Goal: Transaction & Acquisition: Obtain resource

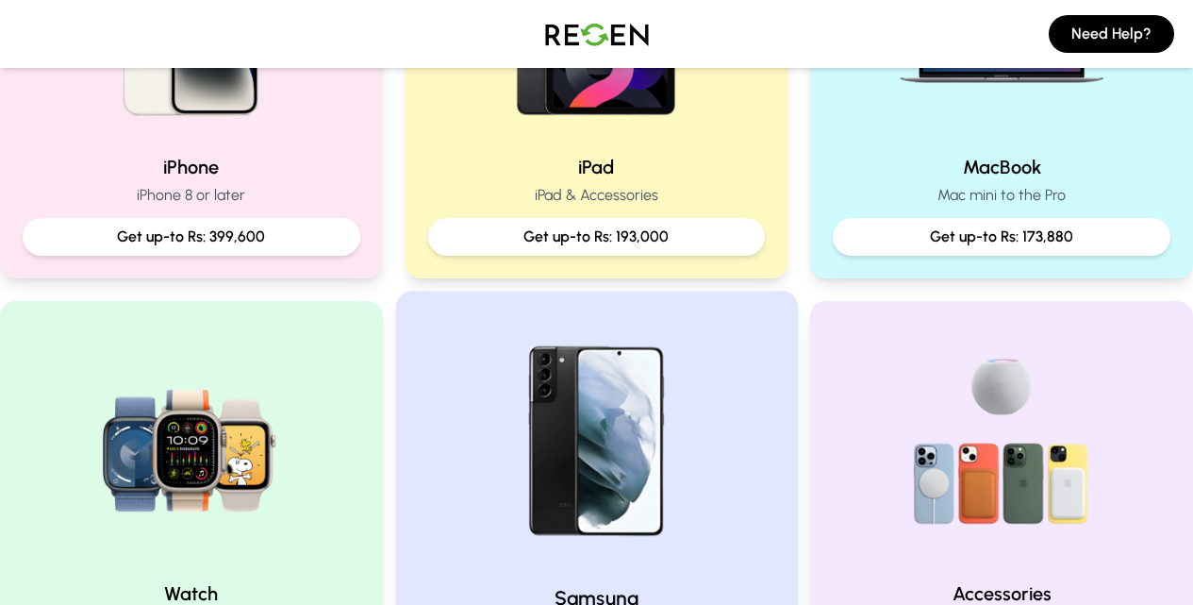
scroll to position [566, 0]
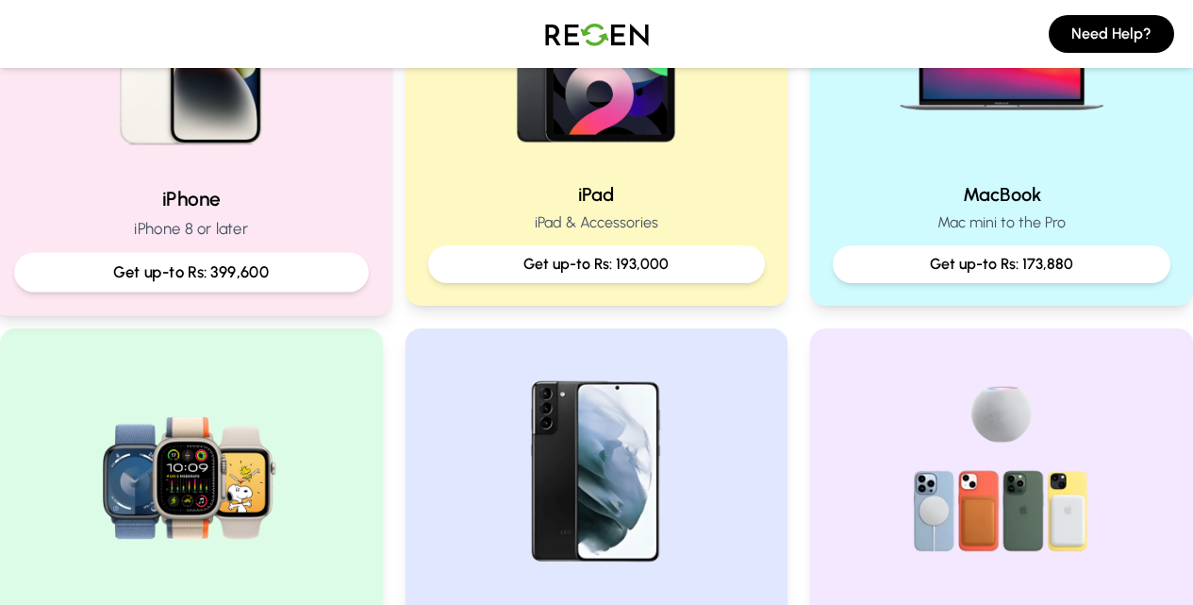
click at [203, 253] on div "Get up-to Rs: 399,600" at bounding box center [191, 273] width 355 height 40
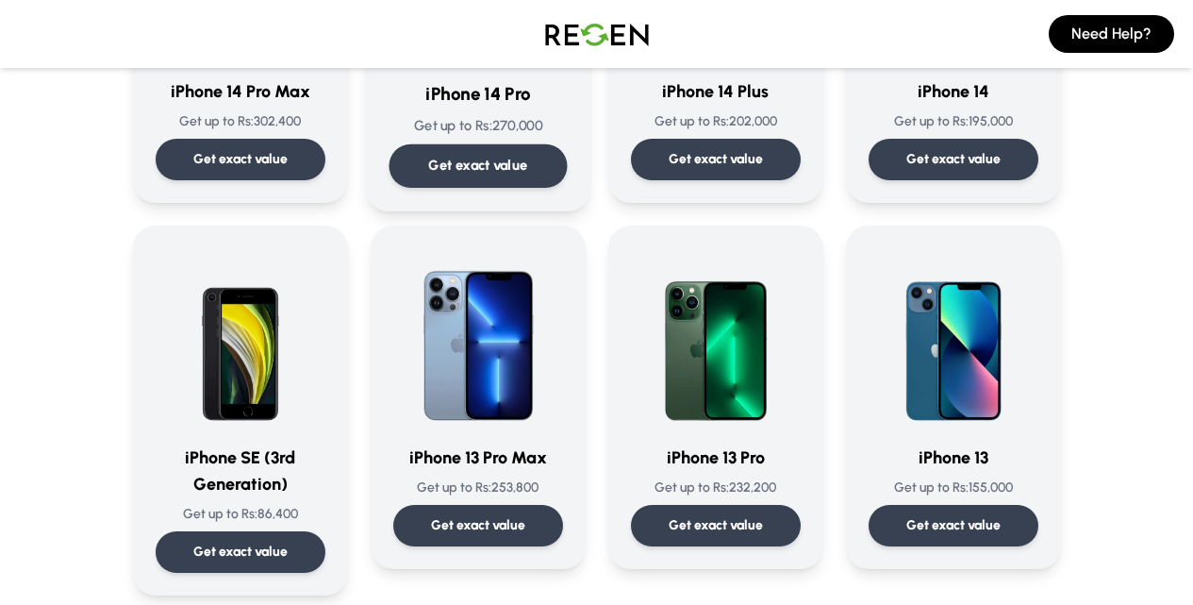
scroll to position [755, 0]
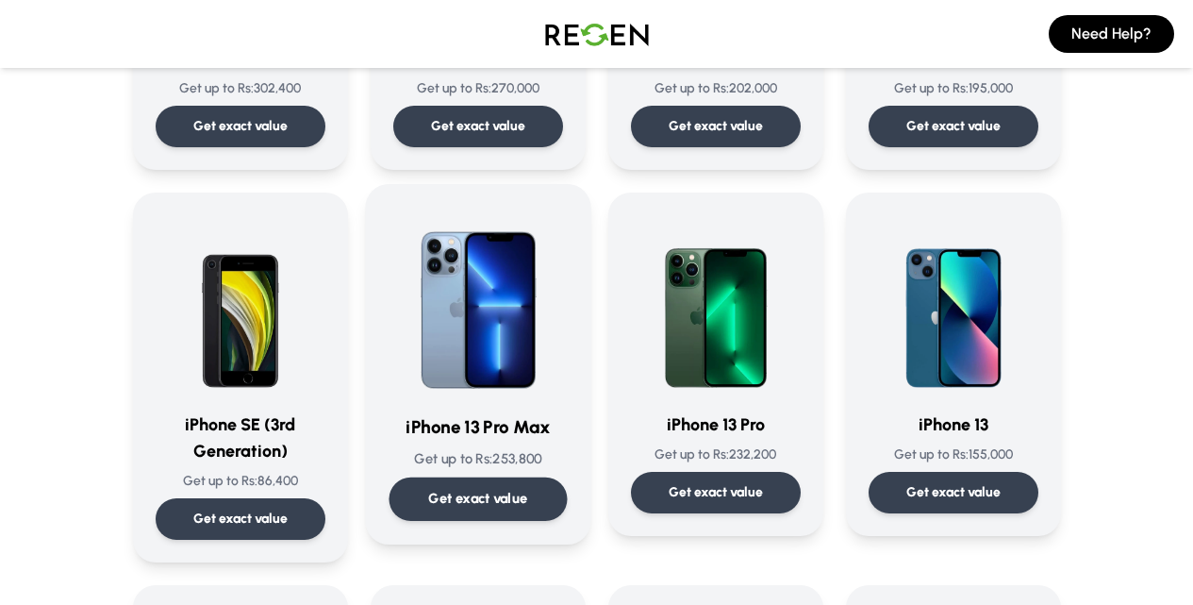
click at [453, 496] on p "Get exact value" at bounding box center [477, 499] width 99 height 20
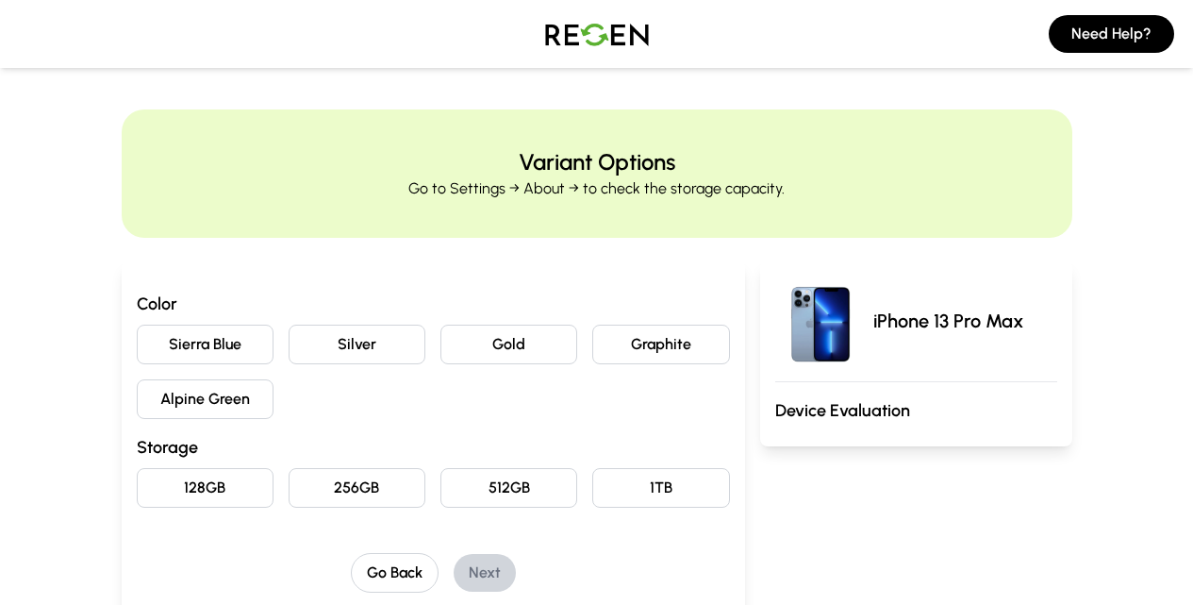
click at [144, 345] on button "Sierra Blue" at bounding box center [205, 344] width 137 height 40
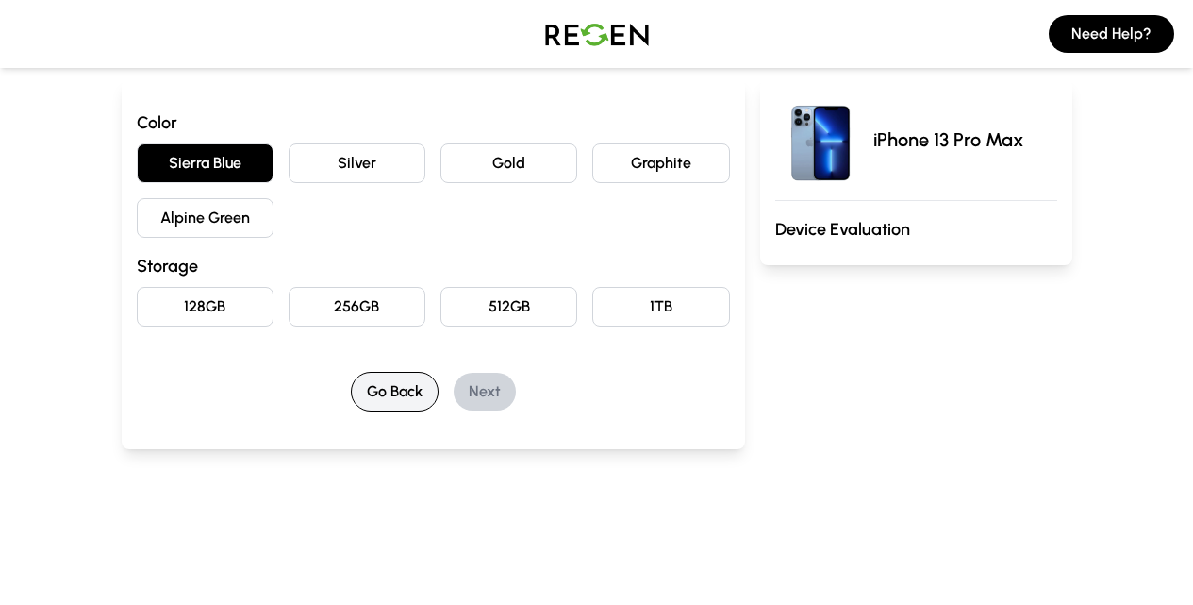
scroll to position [189, 0]
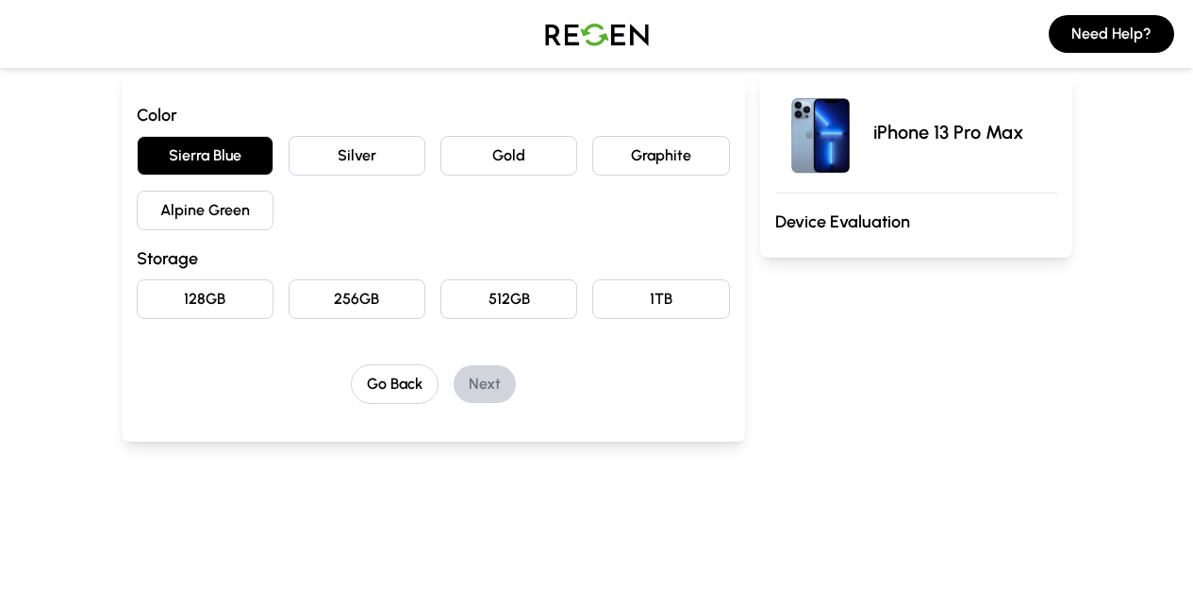
click at [137, 309] on button "128GB" at bounding box center [205, 299] width 137 height 40
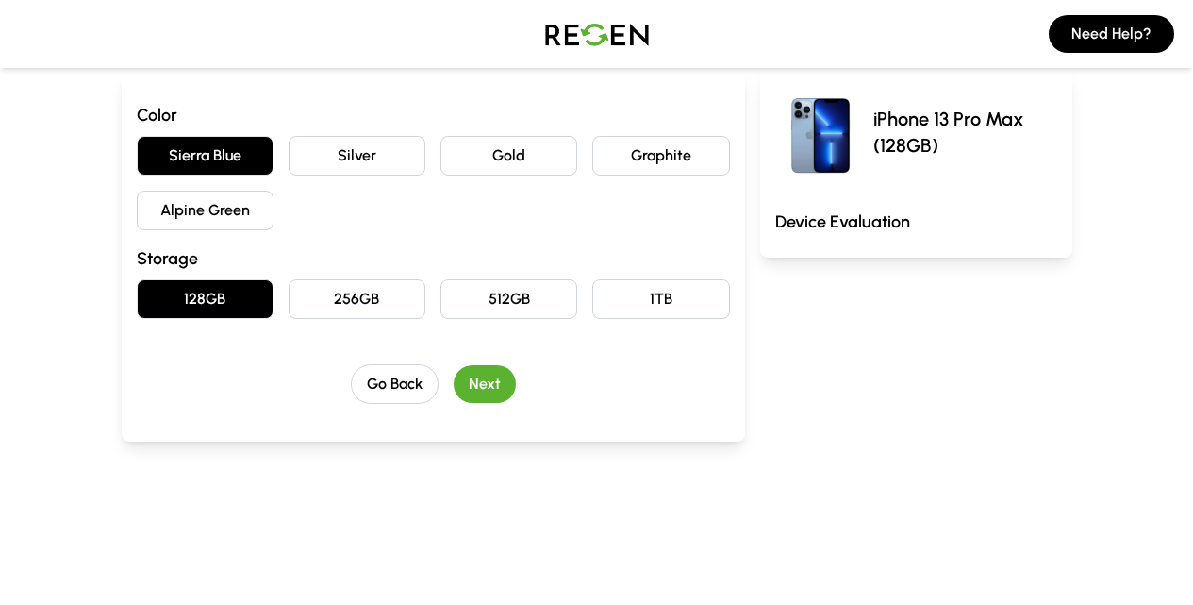
click at [455, 387] on button "Next" at bounding box center [485, 384] width 62 height 38
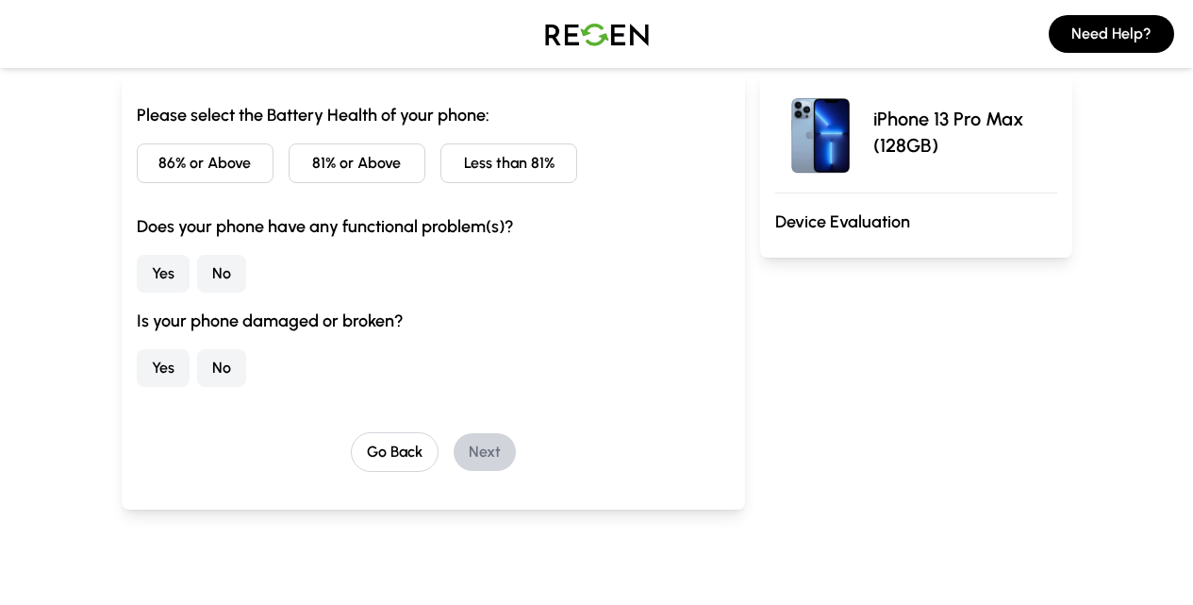
click at [137, 163] on button "86% or Above" at bounding box center [205, 163] width 137 height 40
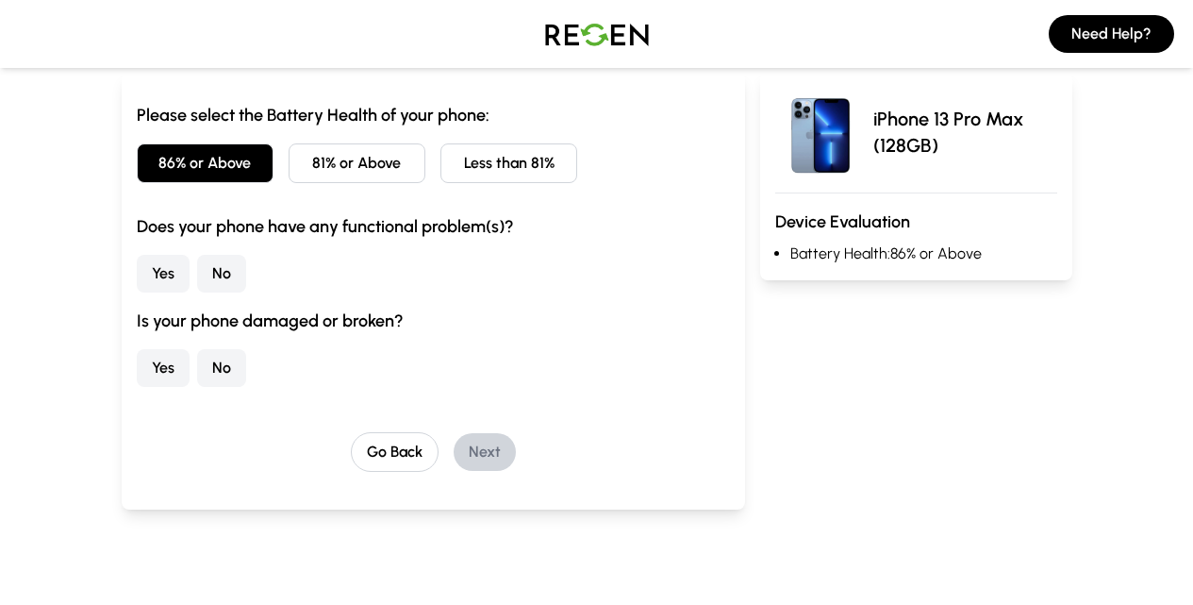
click at [197, 371] on button "No" at bounding box center [221, 368] width 49 height 38
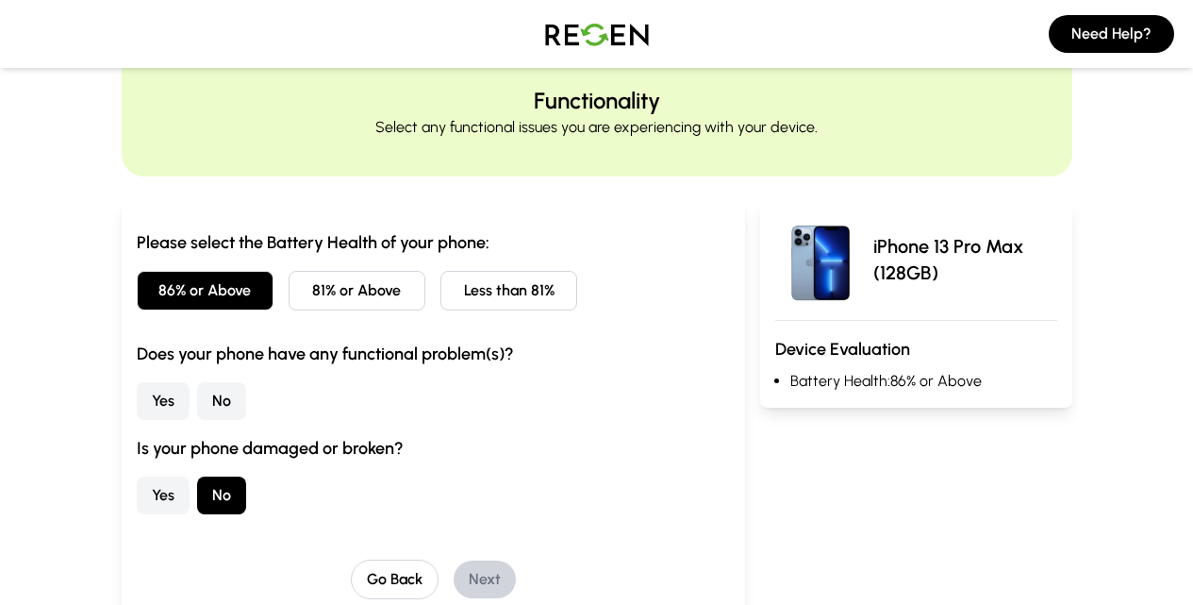
scroll to position [94, 0]
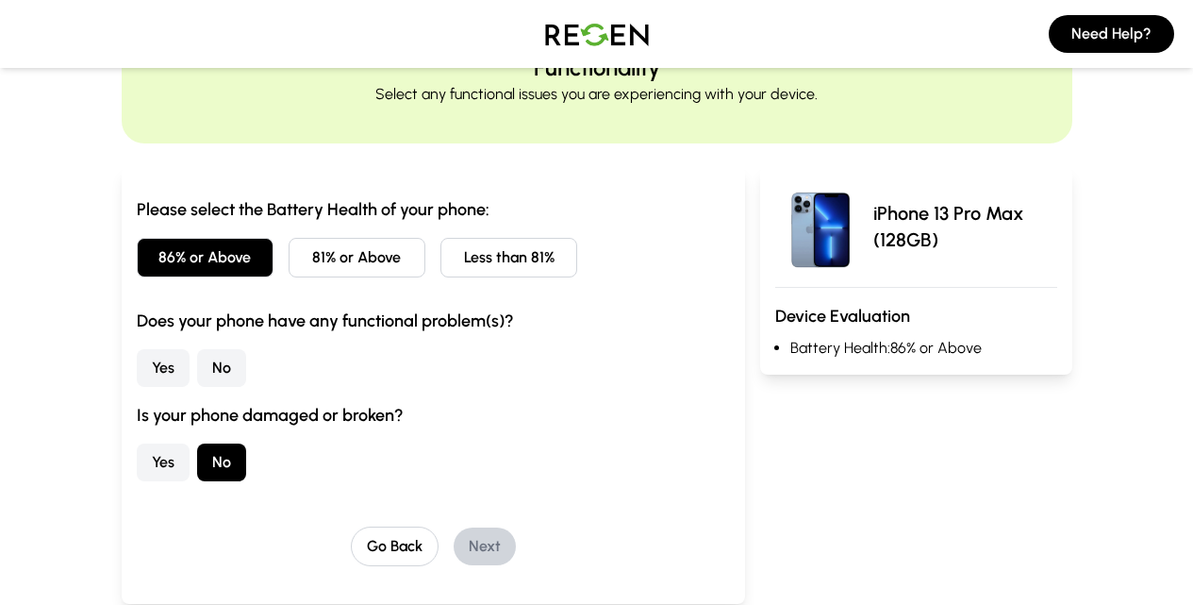
click at [197, 359] on button "No" at bounding box center [221, 368] width 49 height 38
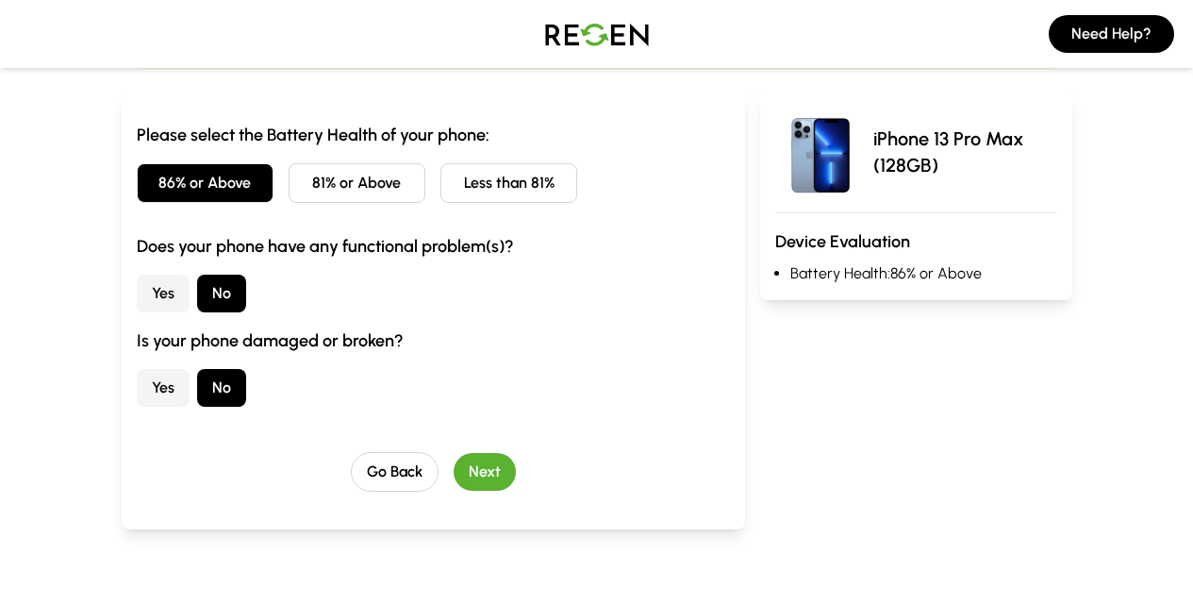
scroll to position [283, 0]
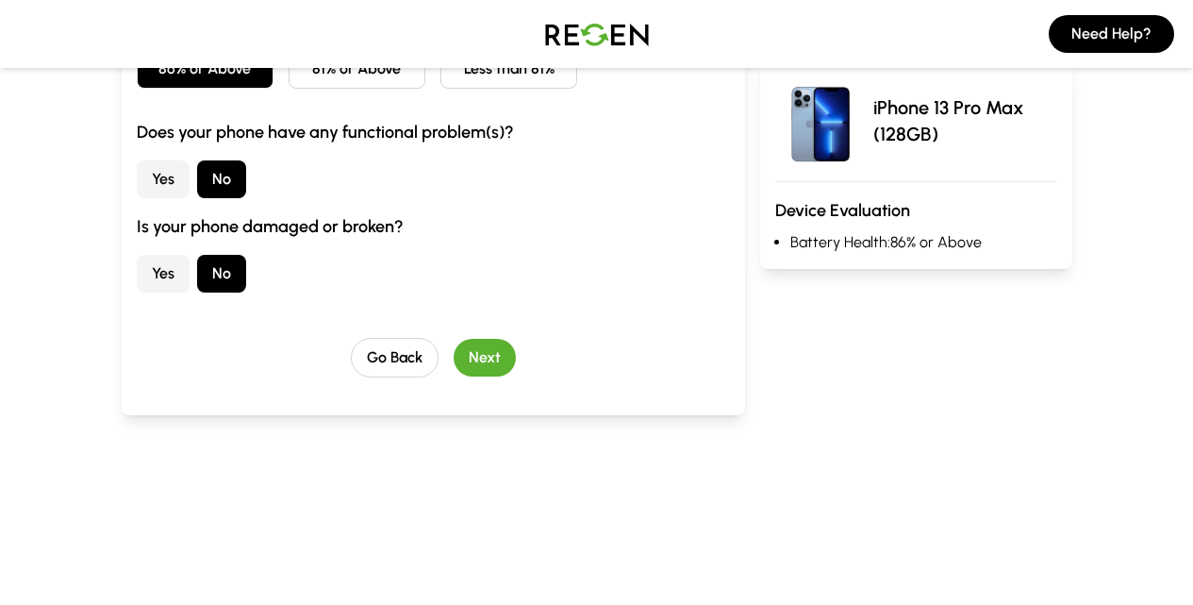
click at [454, 352] on button "Next" at bounding box center [485, 358] width 62 height 38
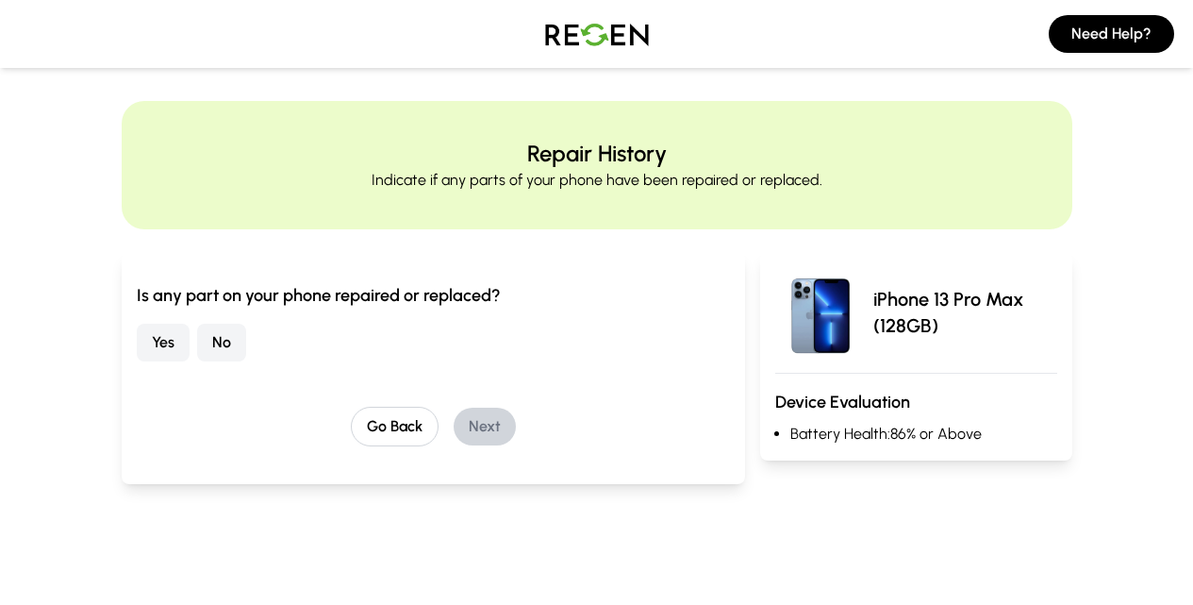
scroll to position [0, 0]
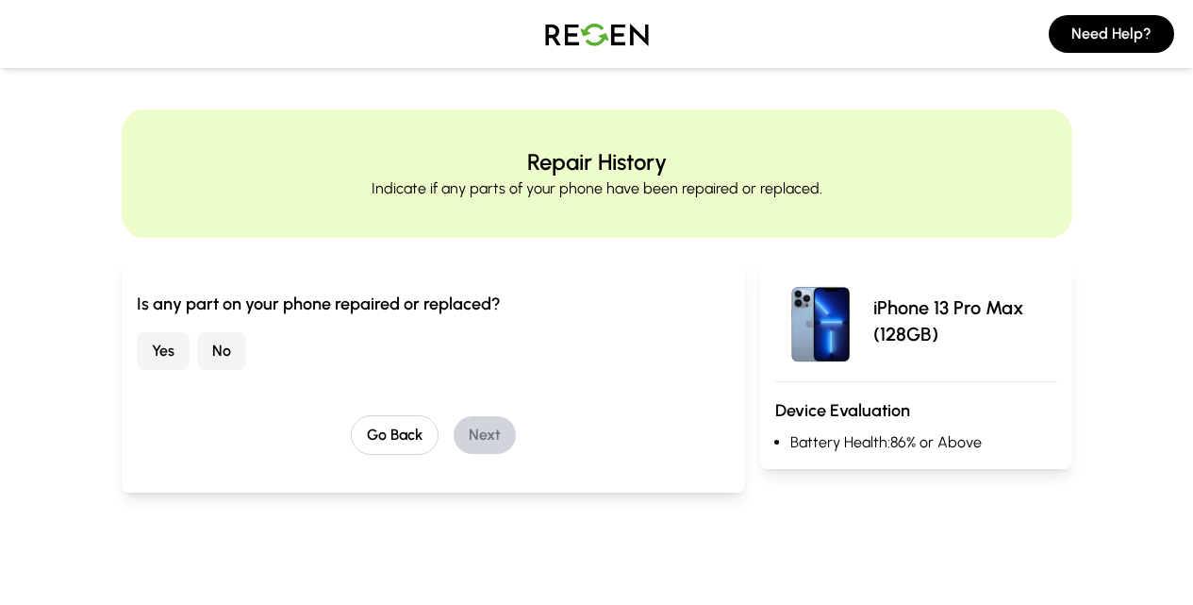
click at [197, 357] on button "No" at bounding box center [221, 351] width 49 height 38
click at [454, 429] on button "Next" at bounding box center [485, 435] width 62 height 38
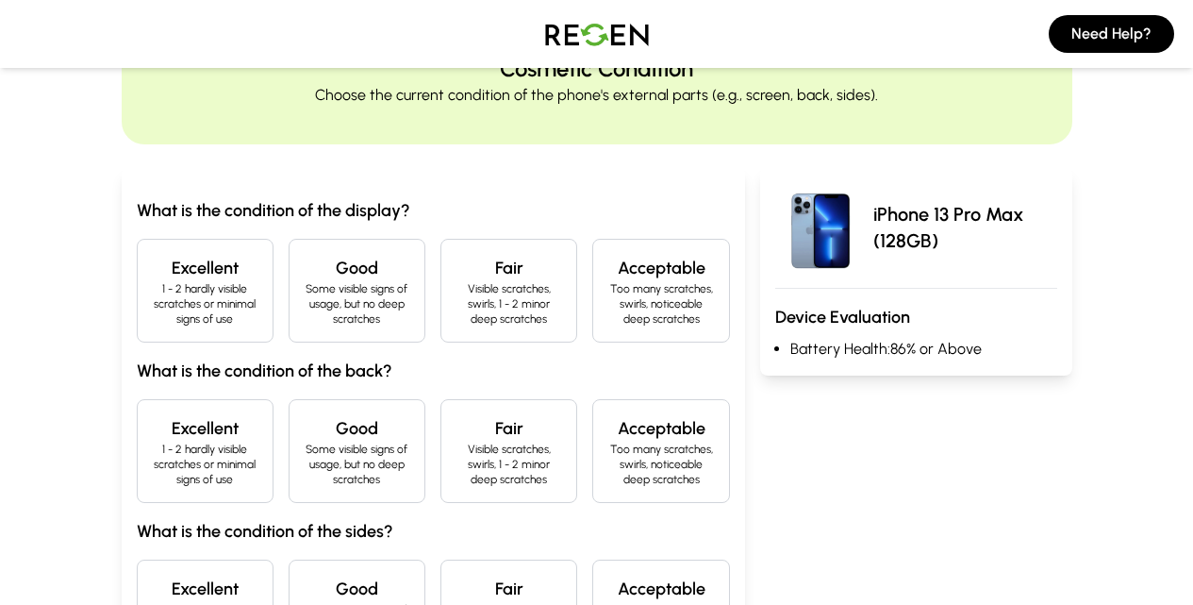
scroll to position [94, 0]
click at [153, 289] on p "1 - 2 hardly visible scratches or minimal signs of use" at bounding box center [205, 302] width 105 height 45
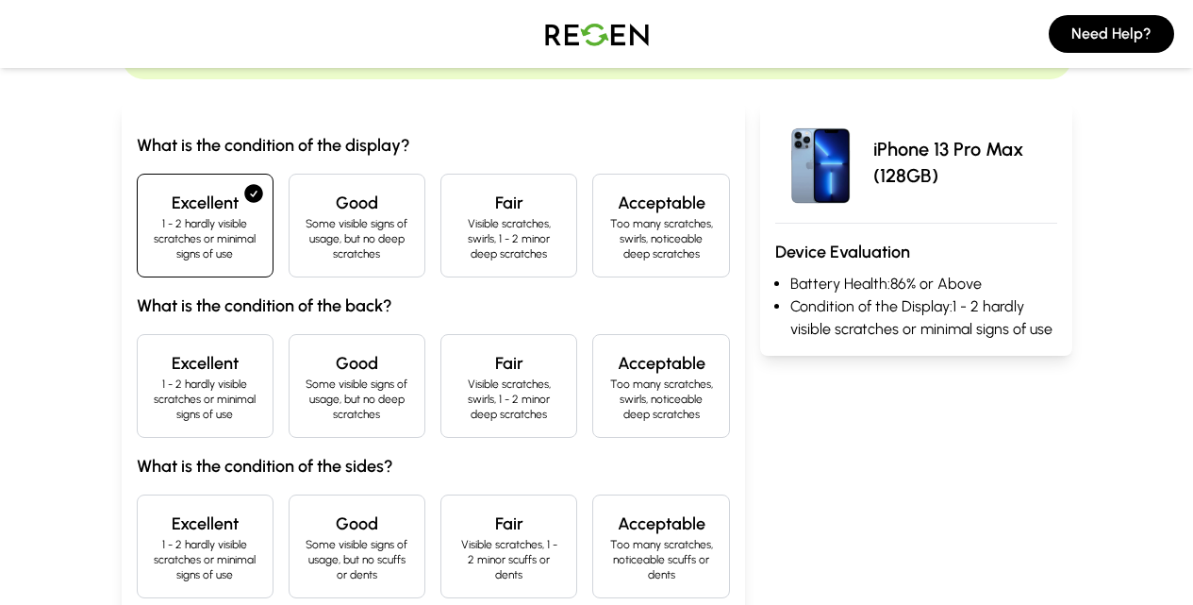
scroll to position [189, 0]
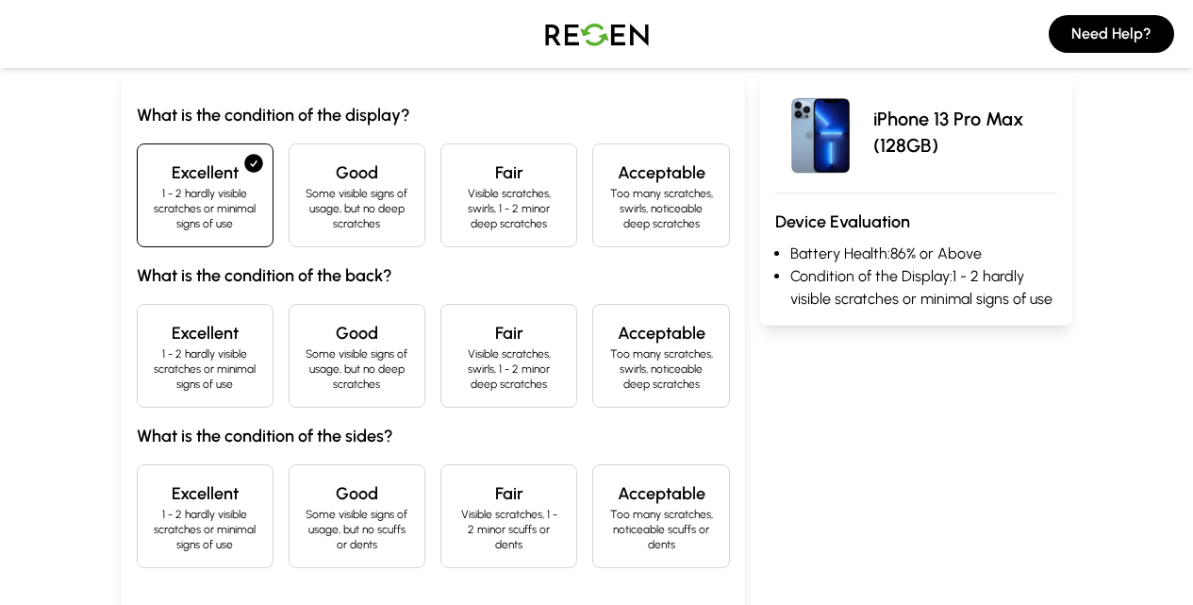
click at [153, 322] on h4 "Excellent" at bounding box center [205, 333] width 105 height 26
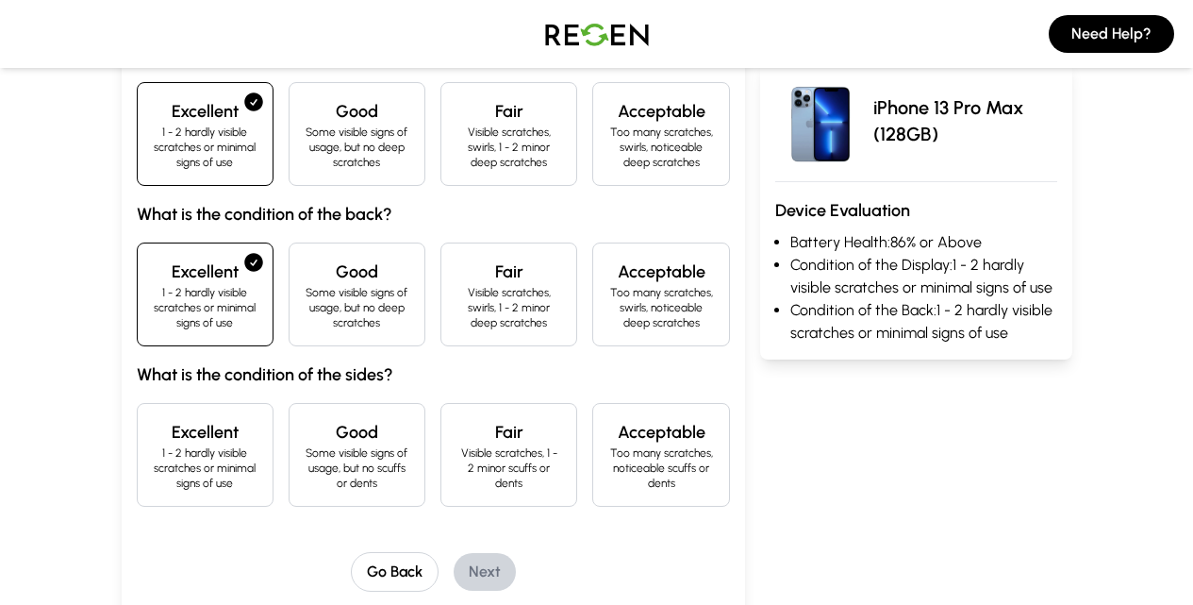
scroll to position [283, 0]
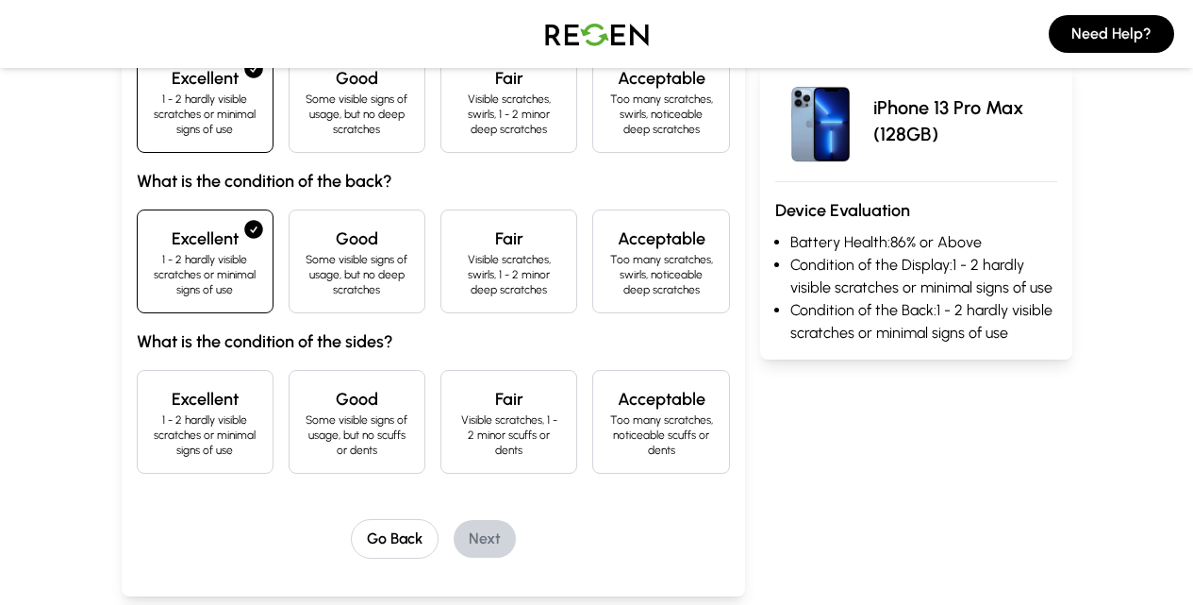
click at [153, 412] on p "1 - 2 hardly visible scratches or minimal signs of use" at bounding box center [205, 434] width 105 height 45
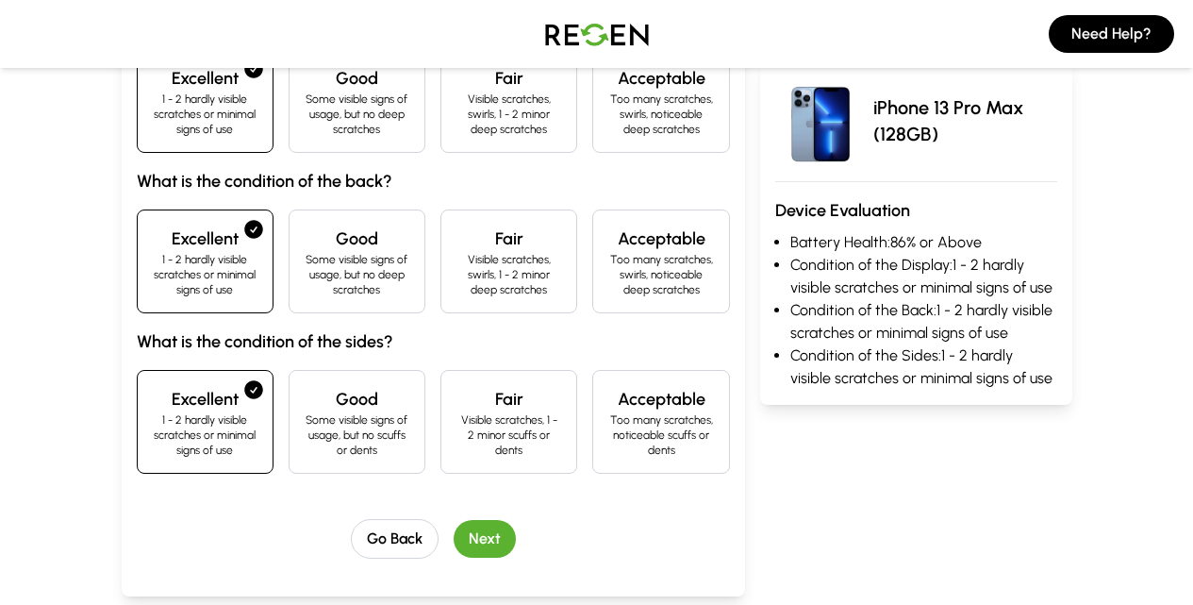
click at [454, 520] on button "Next" at bounding box center [485, 539] width 62 height 38
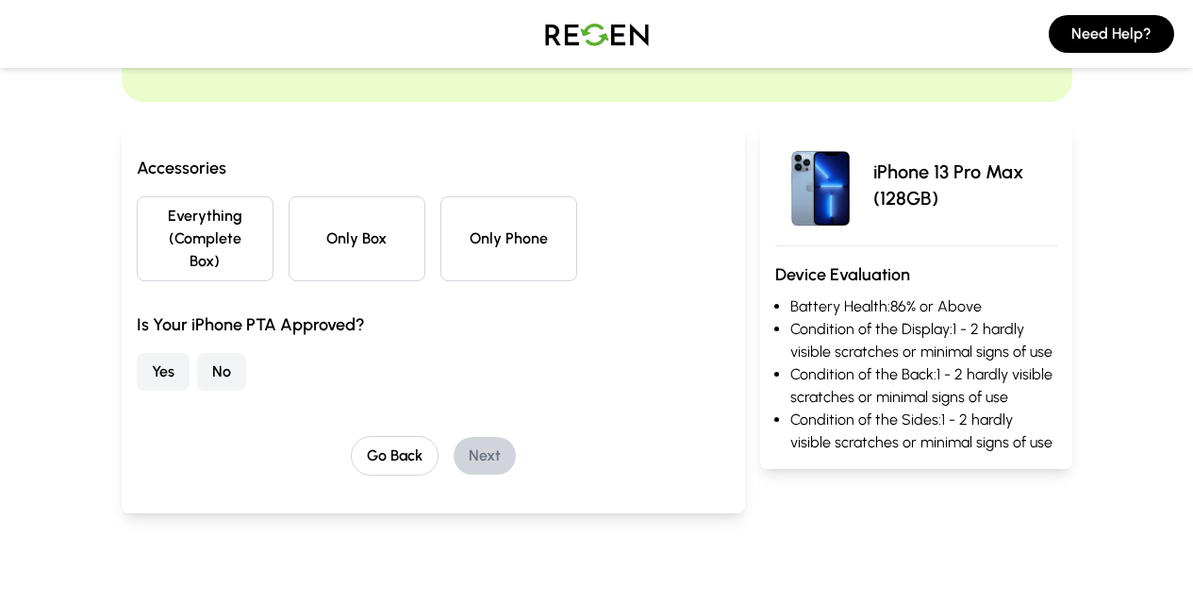
scroll to position [94, 0]
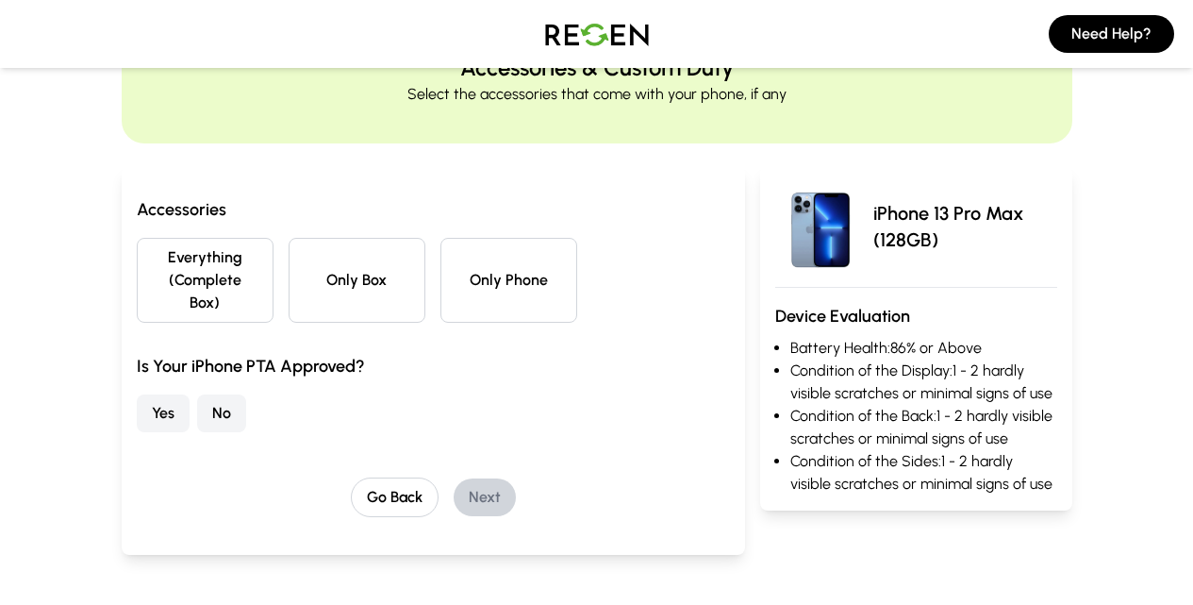
click at [137, 279] on button "Everything (Complete Box)" at bounding box center [205, 280] width 137 height 85
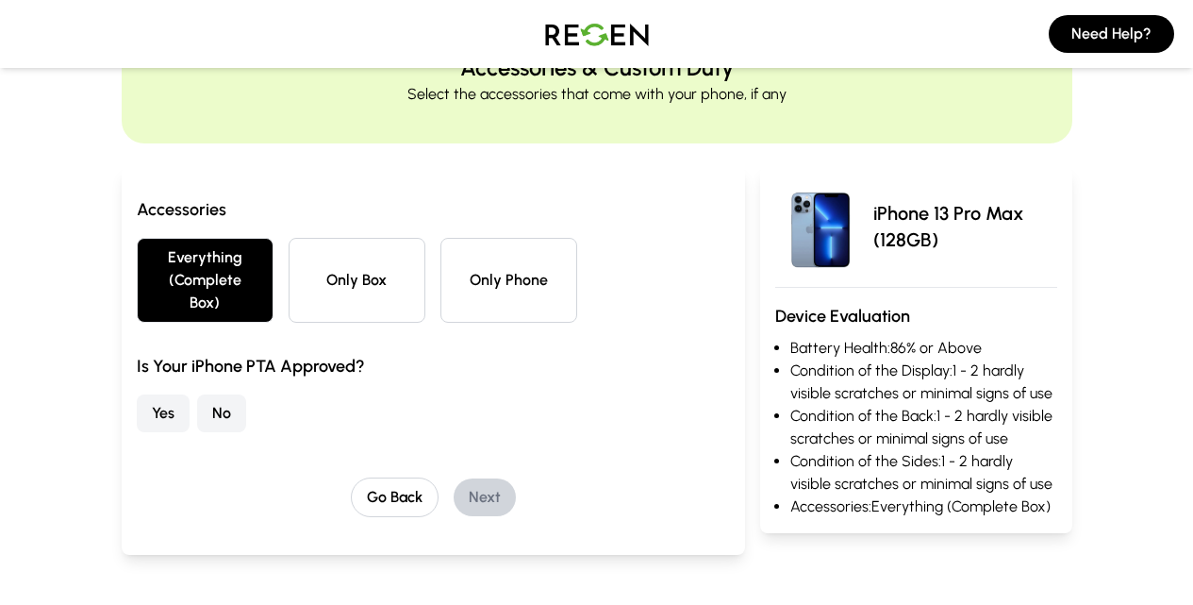
click at [137, 394] on button "Yes" at bounding box center [163, 413] width 53 height 38
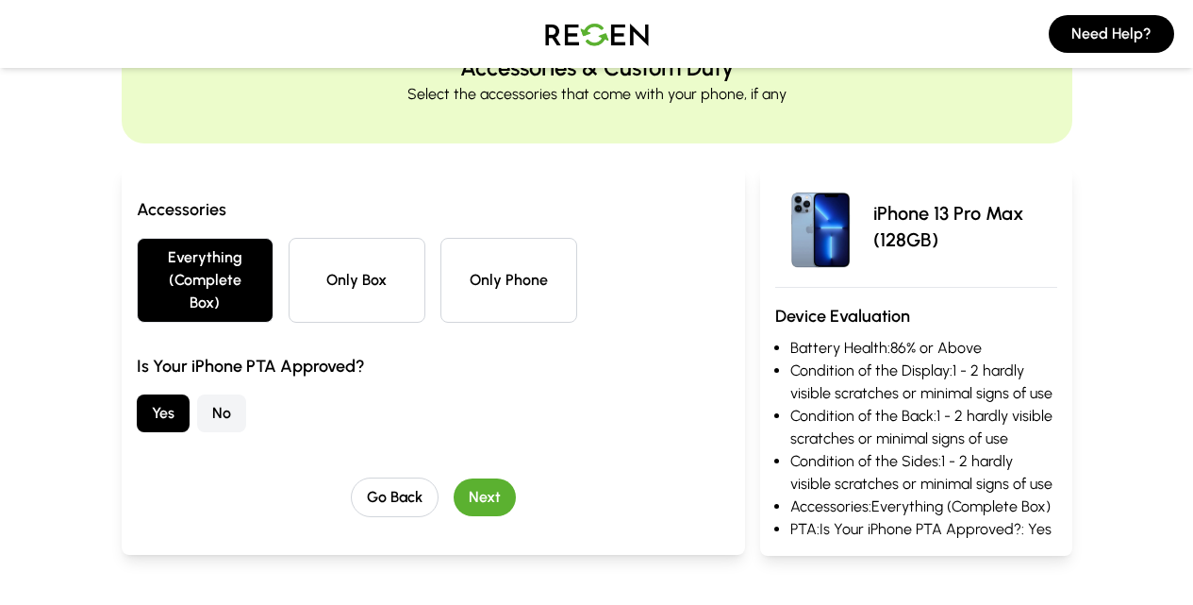
click at [454, 478] on button "Next" at bounding box center [485, 497] width 62 height 38
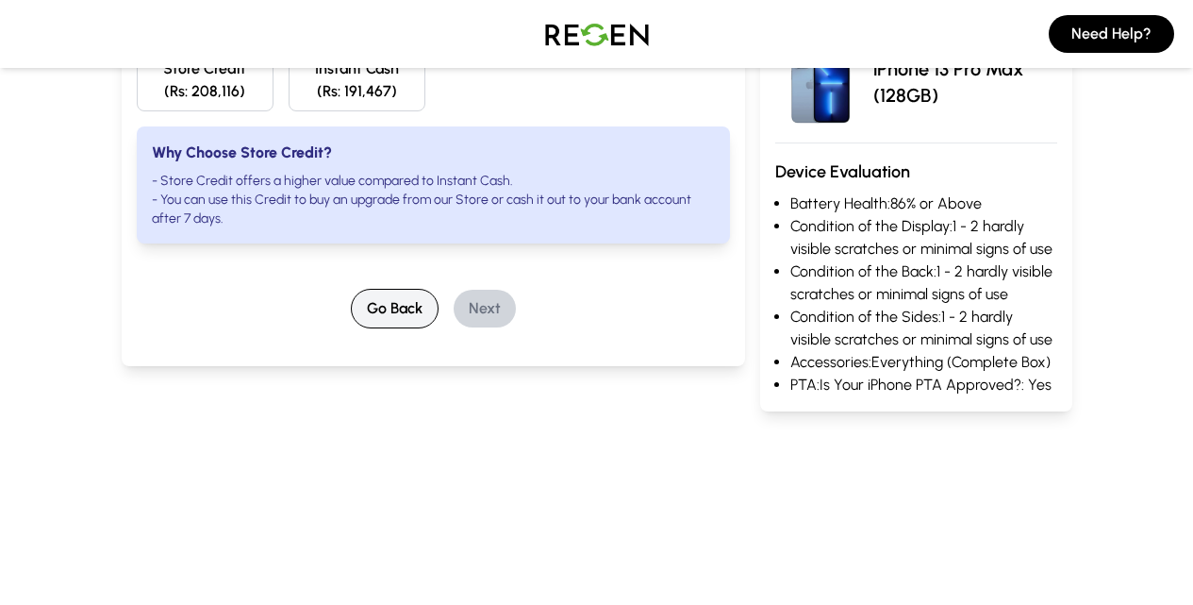
click at [351, 307] on button "Go Back" at bounding box center [395, 309] width 88 height 40
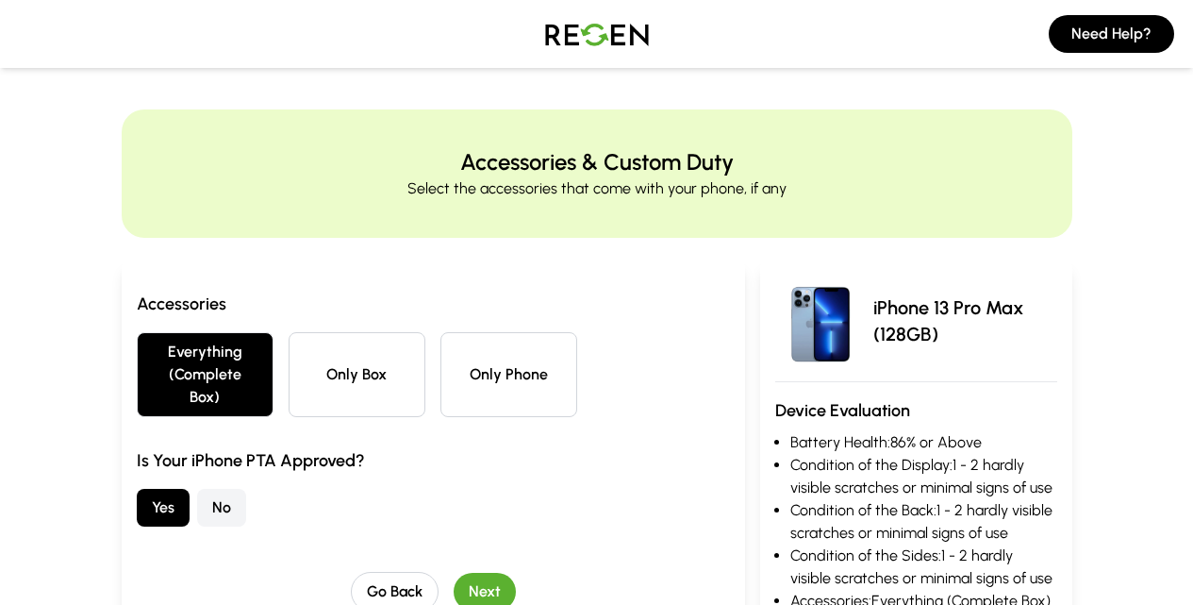
scroll to position [189, 0]
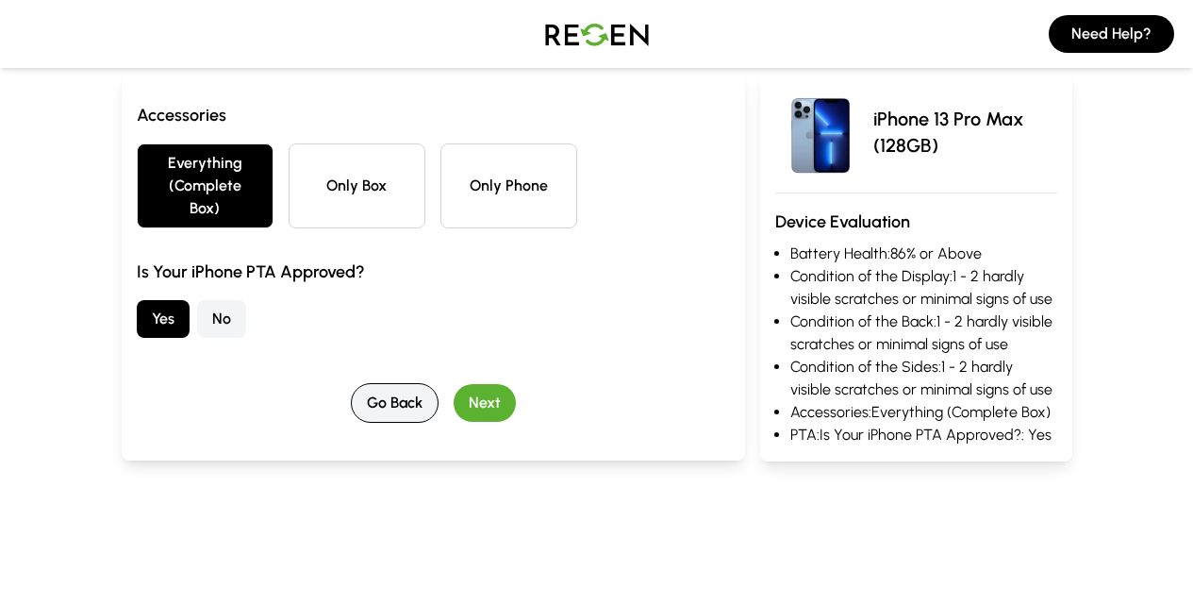
click at [380, 383] on button "Go Back" at bounding box center [395, 403] width 88 height 40
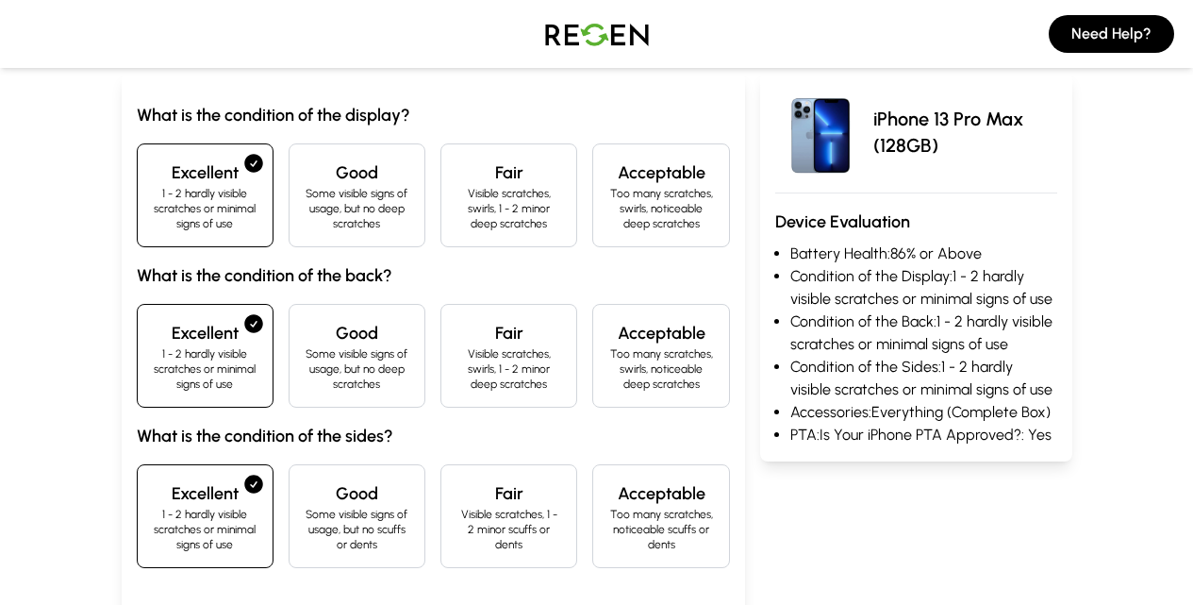
scroll to position [0, 0]
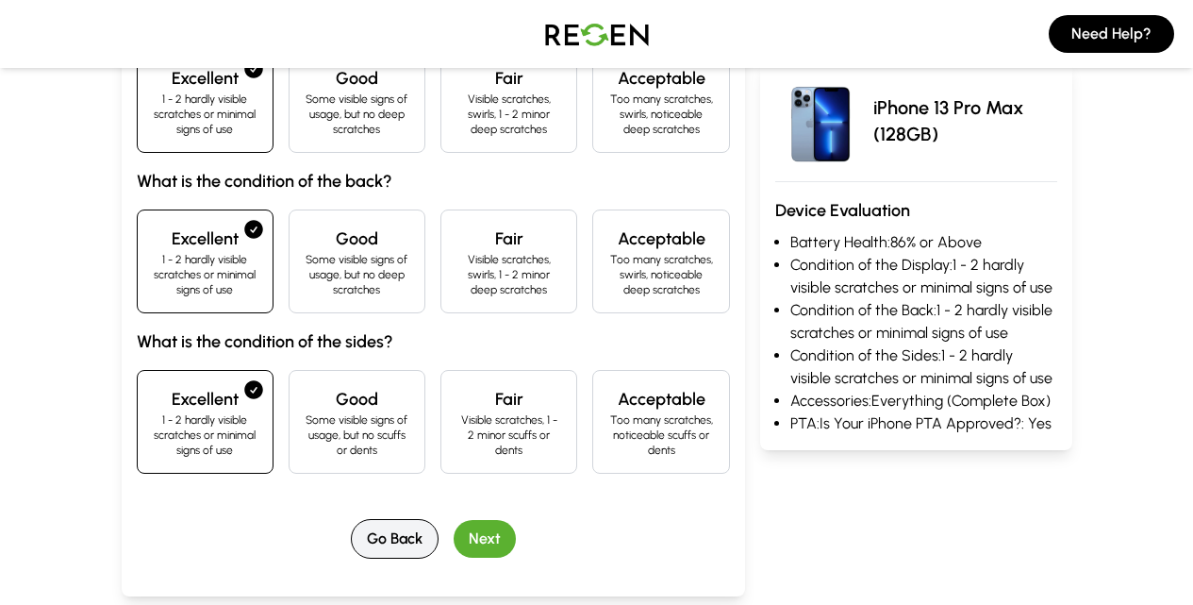
click at [352, 519] on button "Go Back" at bounding box center [395, 539] width 88 height 40
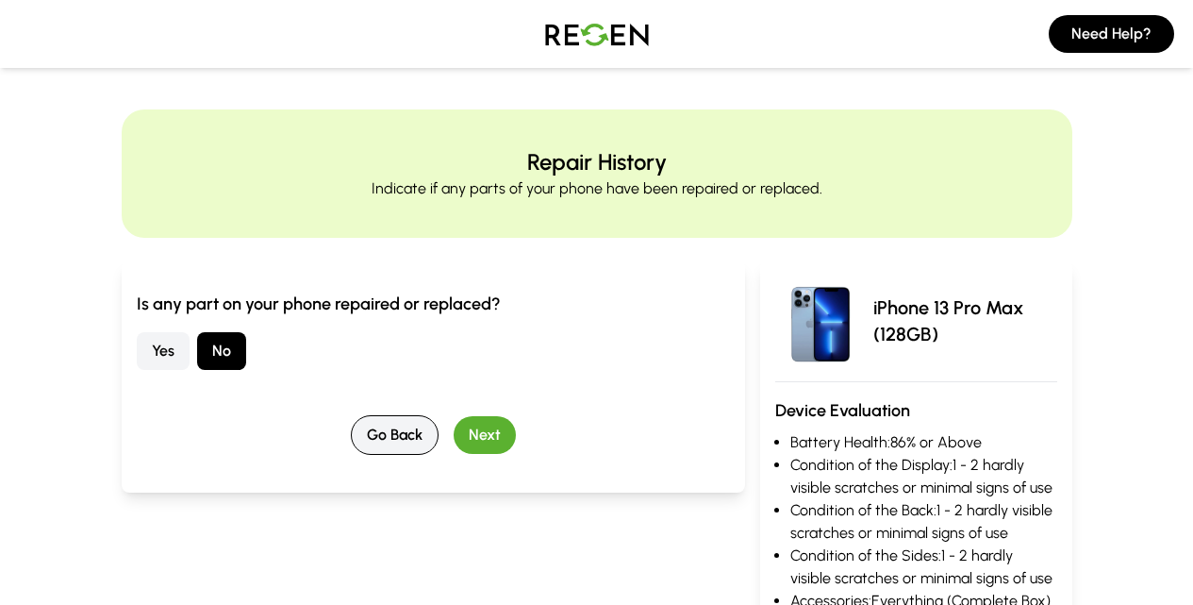
click at [357, 420] on button "Go Back" at bounding box center [395, 435] width 88 height 40
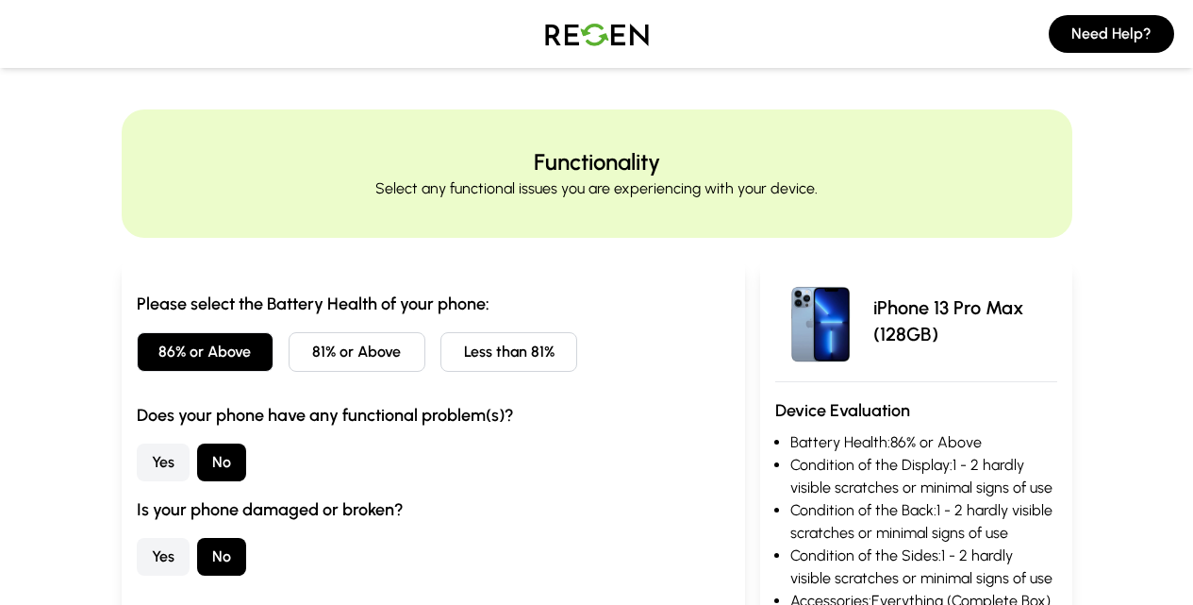
scroll to position [189, 0]
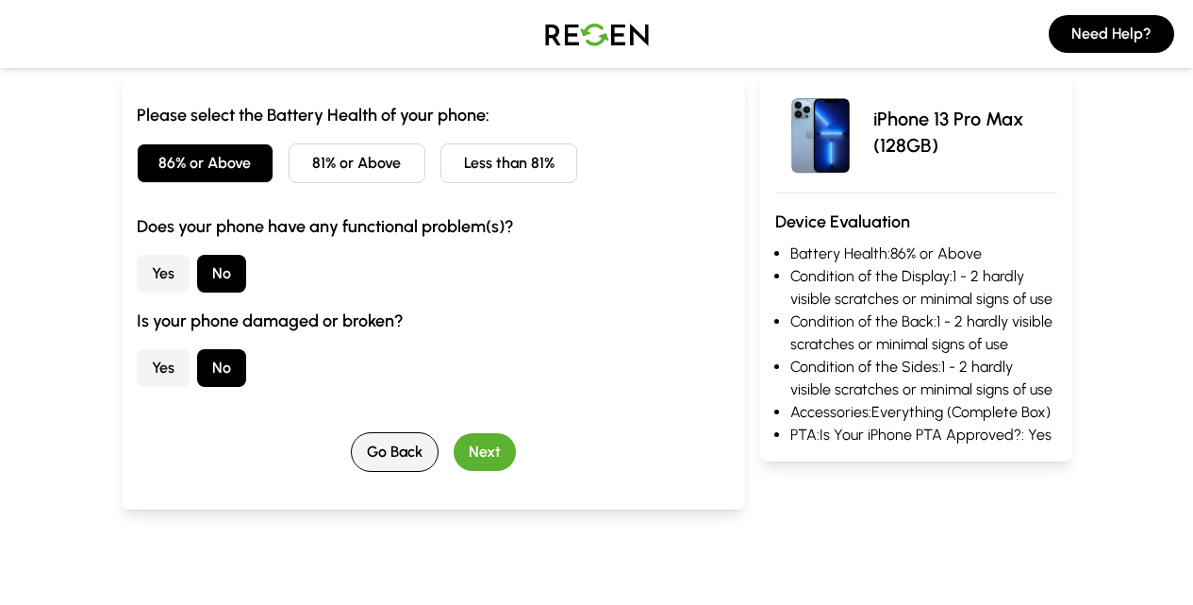
click at [371, 441] on button "Go Back" at bounding box center [395, 452] width 88 height 40
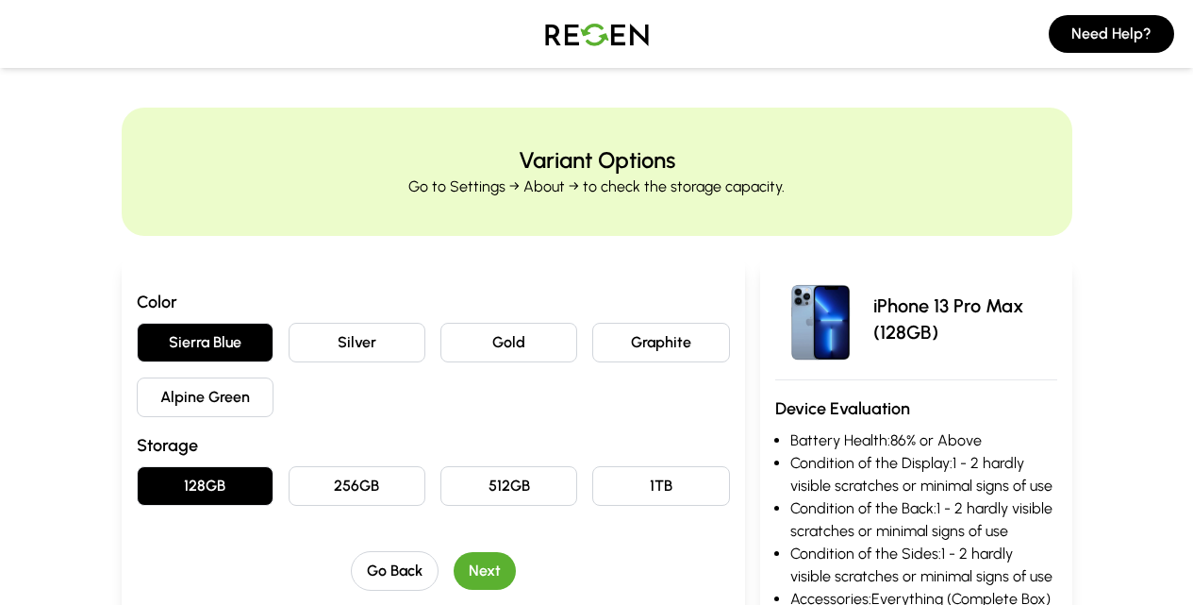
scroll to position [0, 0]
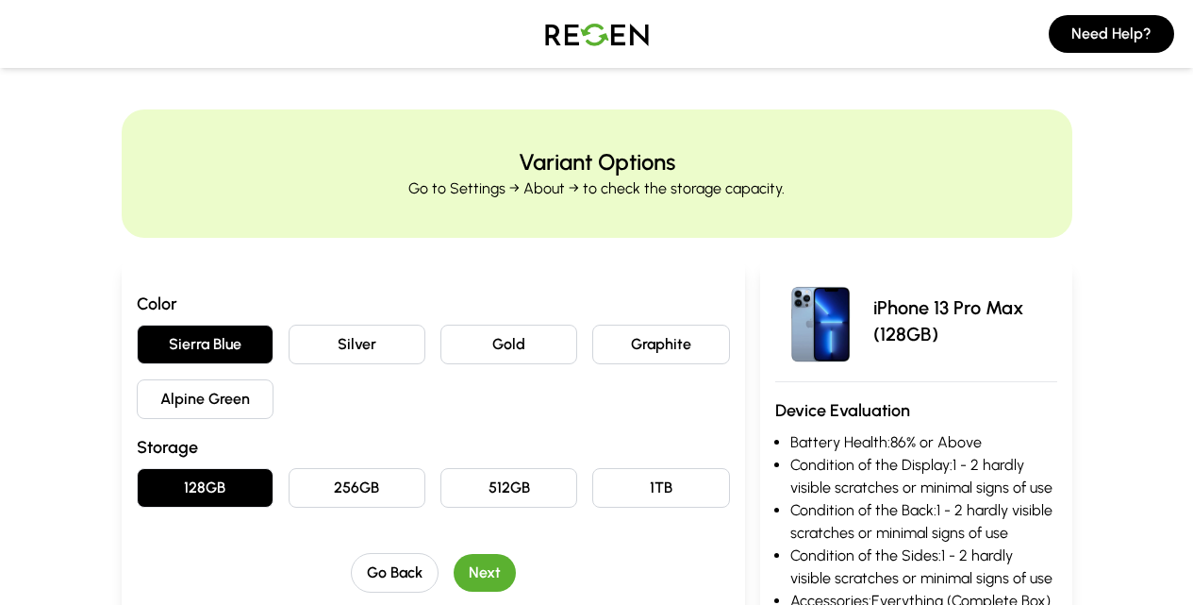
click at [137, 404] on button "Alpine Green" at bounding box center [205, 399] width 137 height 40
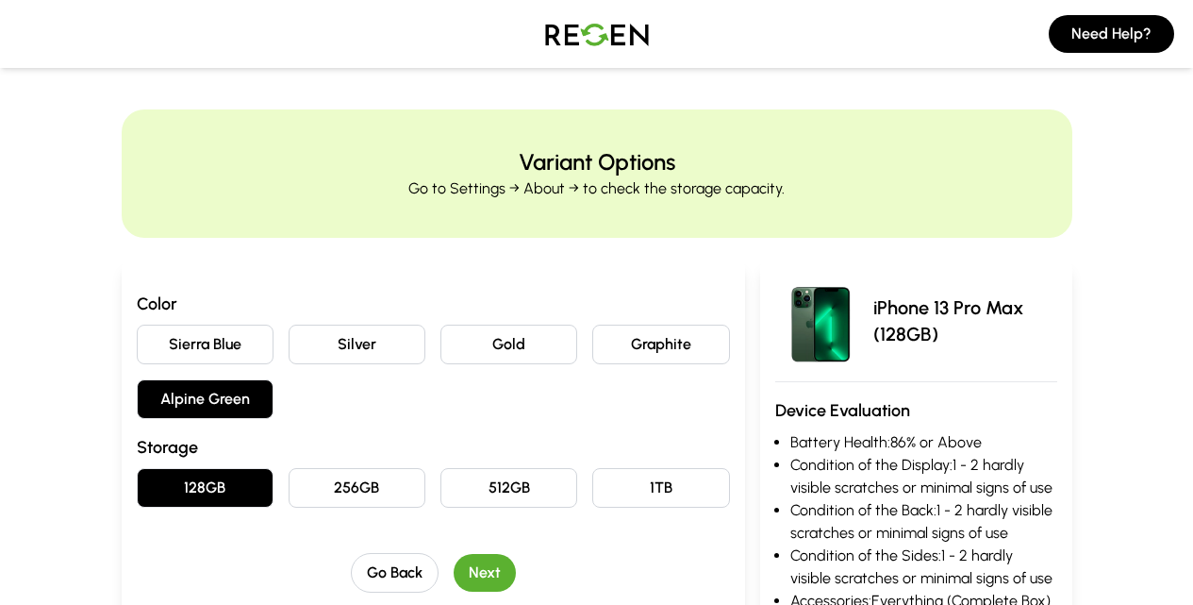
scroll to position [94, 0]
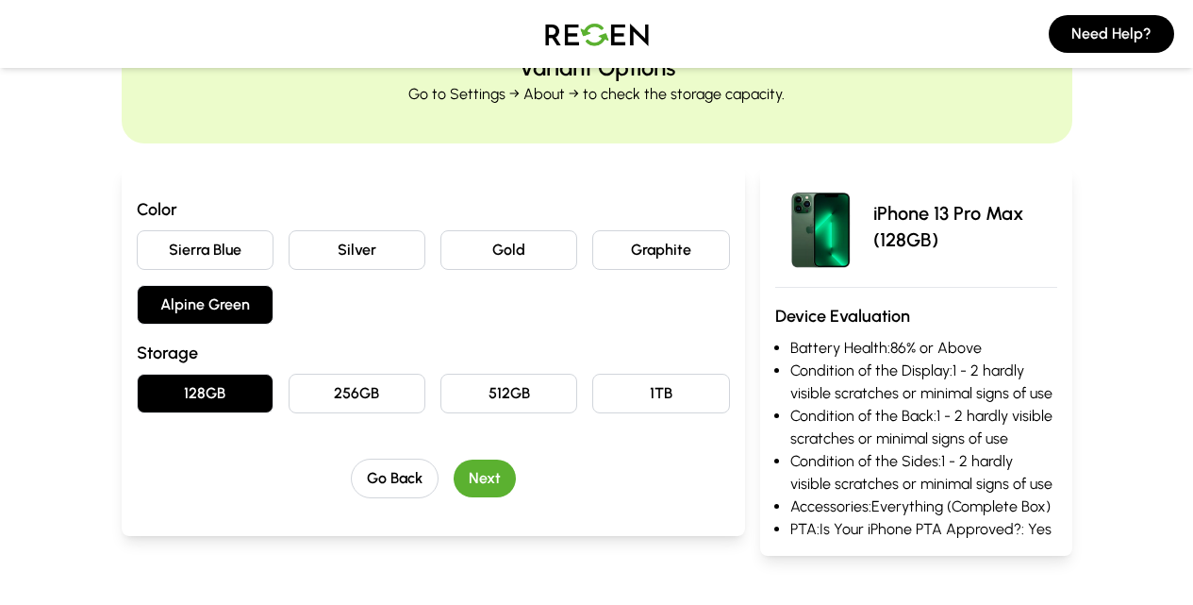
click at [454, 472] on button "Next" at bounding box center [485, 478] width 62 height 38
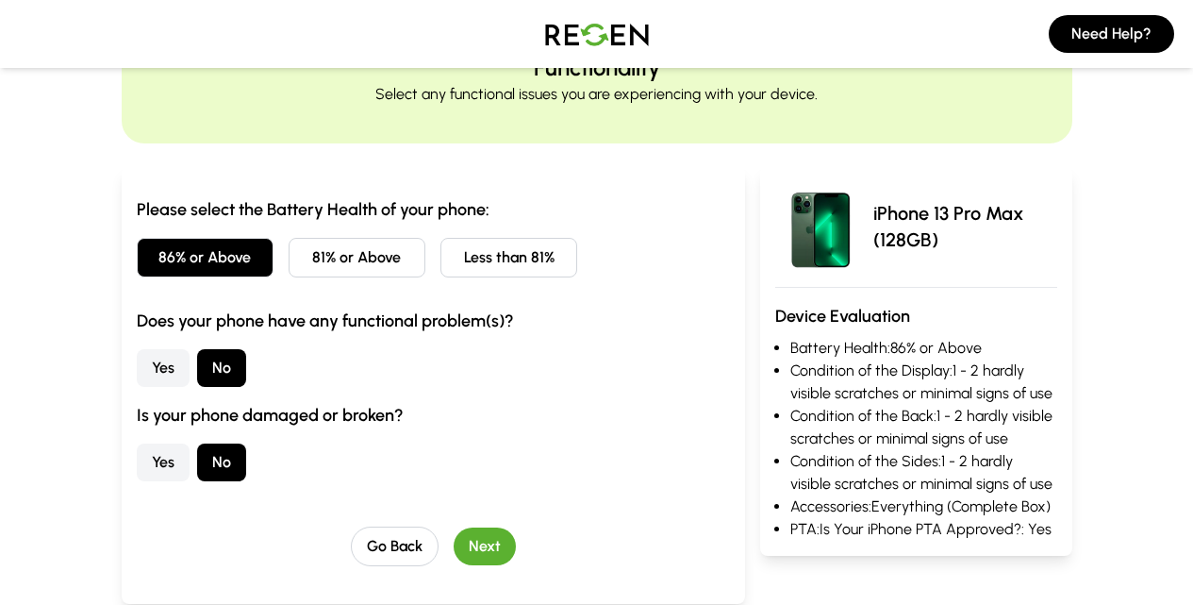
click at [457, 542] on button "Next" at bounding box center [485, 546] width 62 height 38
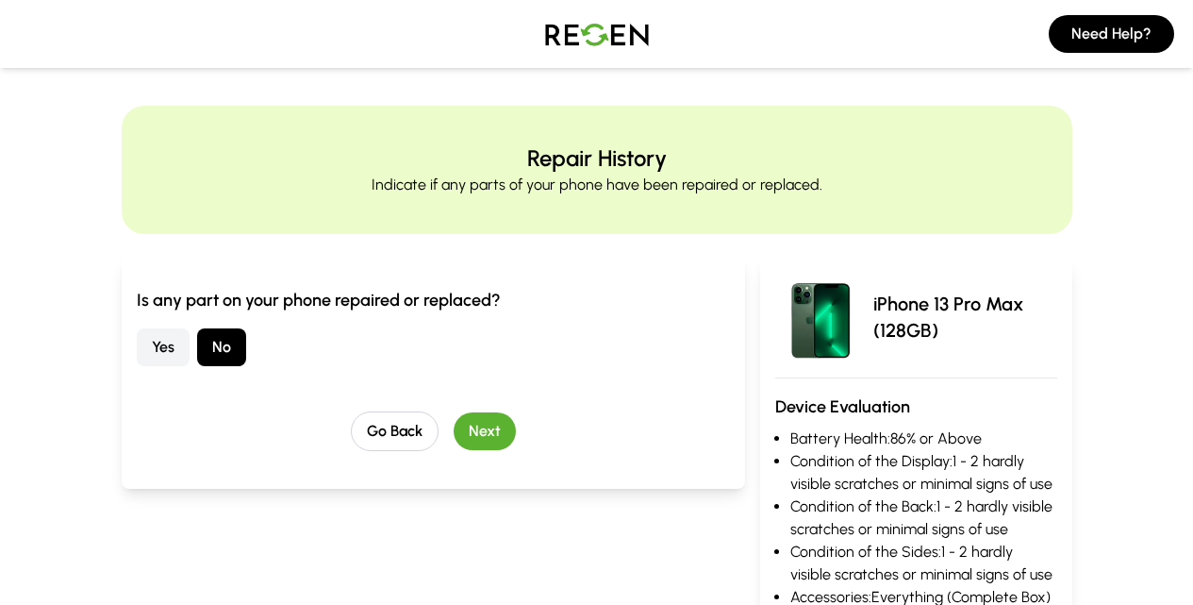
scroll to position [0, 0]
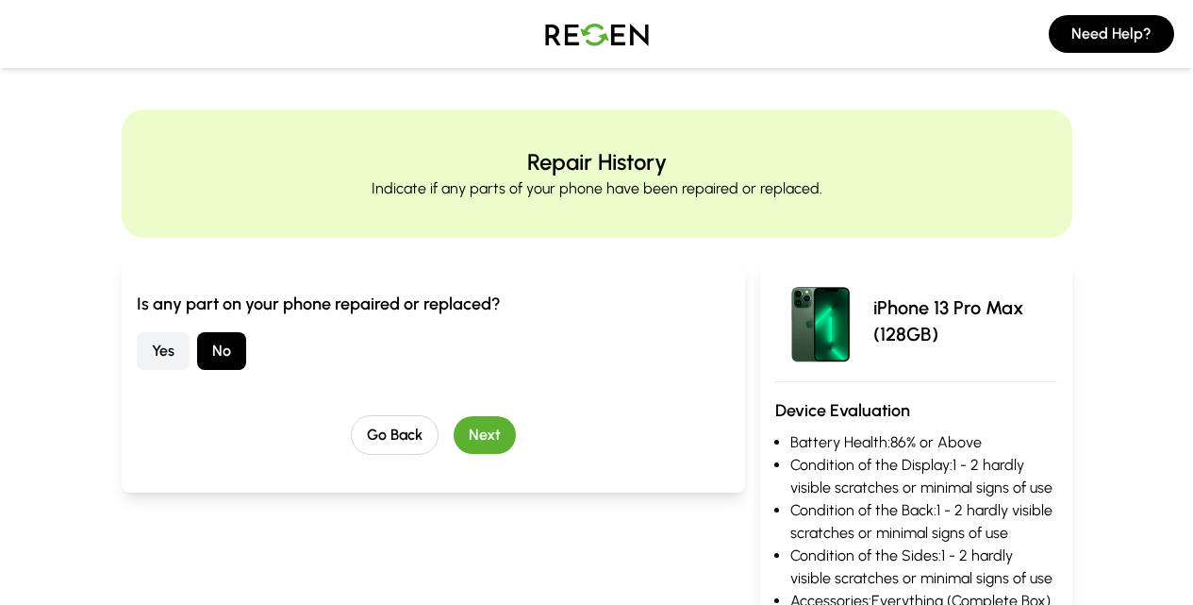
click at [454, 437] on button "Next" at bounding box center [485, 435] width 62 height 38
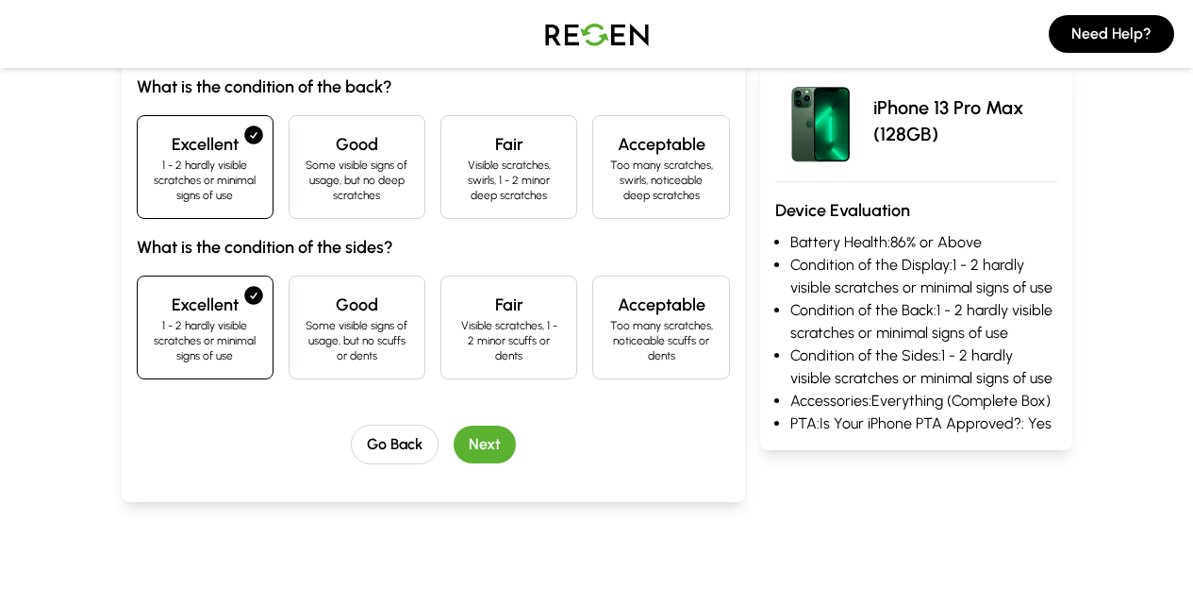
click at [454, 425] on button "Next" at bounding box center [485, 444] width 62 height 38
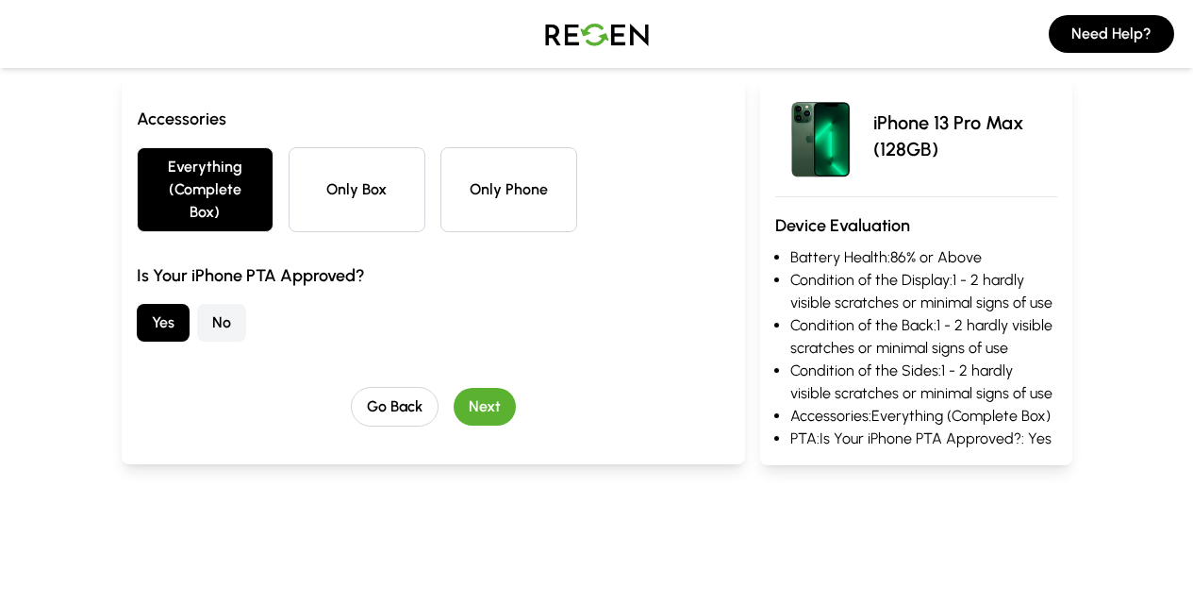
scroll to position [189, 0]
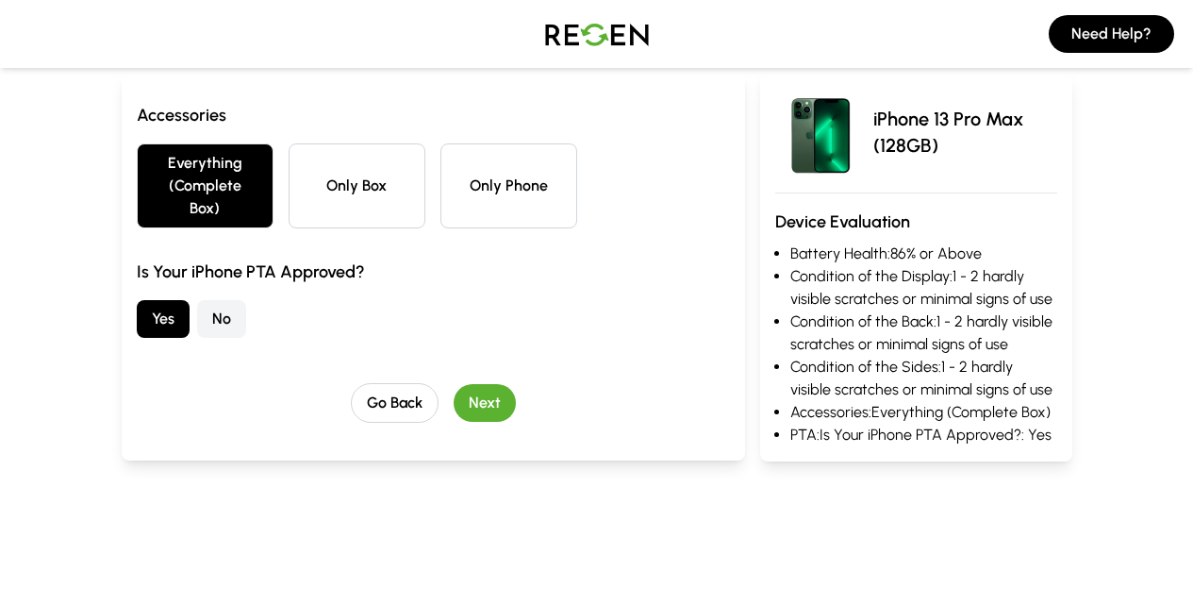
click at [454, 384] on button "Next" at bounding box center [485, 403] width 62 height 38
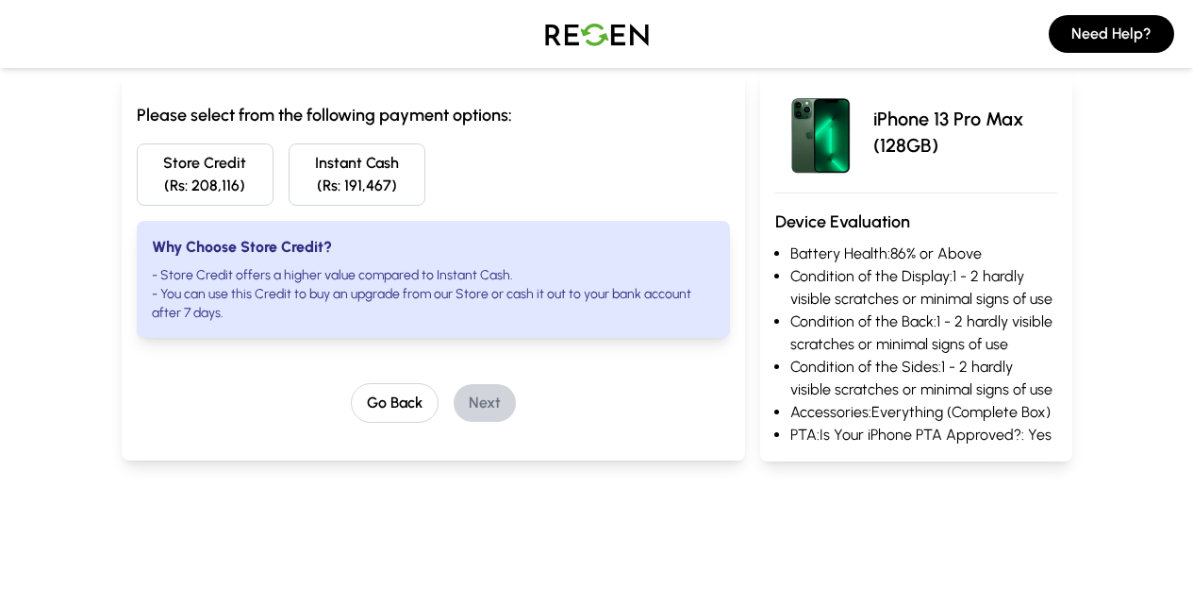
click at [292, 180] on button "Instant Cash (Rs: 191,467)" at bounding box center [357, 174] width 137 height 62
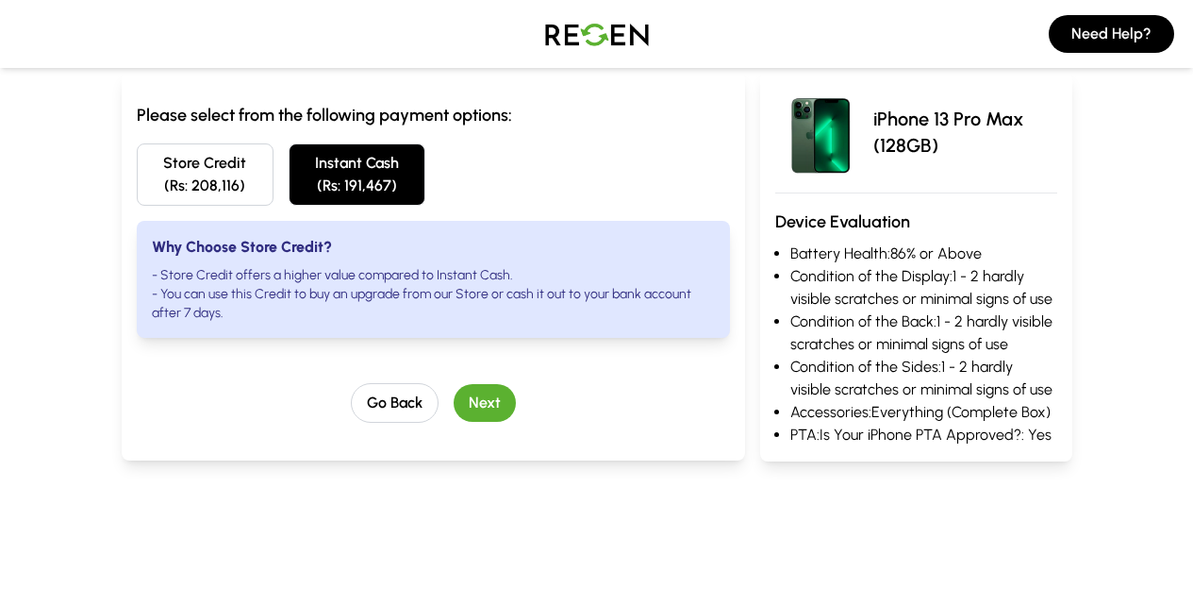
click at [141, 194] on button "Store Credit (Rs: 208,116)" at bounding box center [205, 174] width 137 height 62
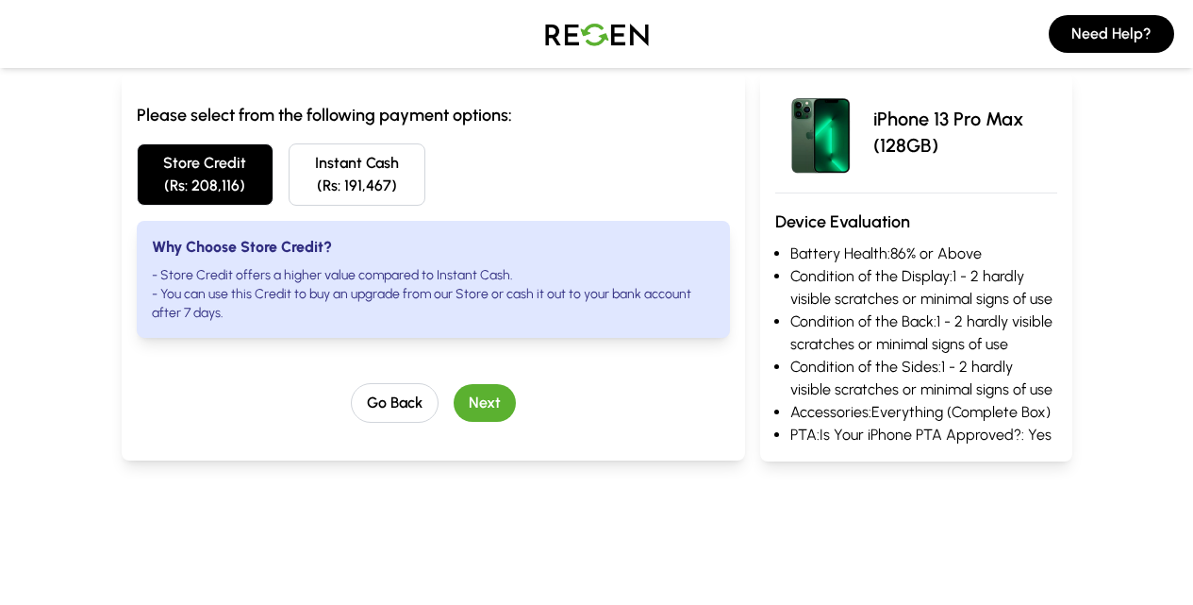
click at [454, 385] on button "Next" at bounding box center [485, 403] width 62 height 38
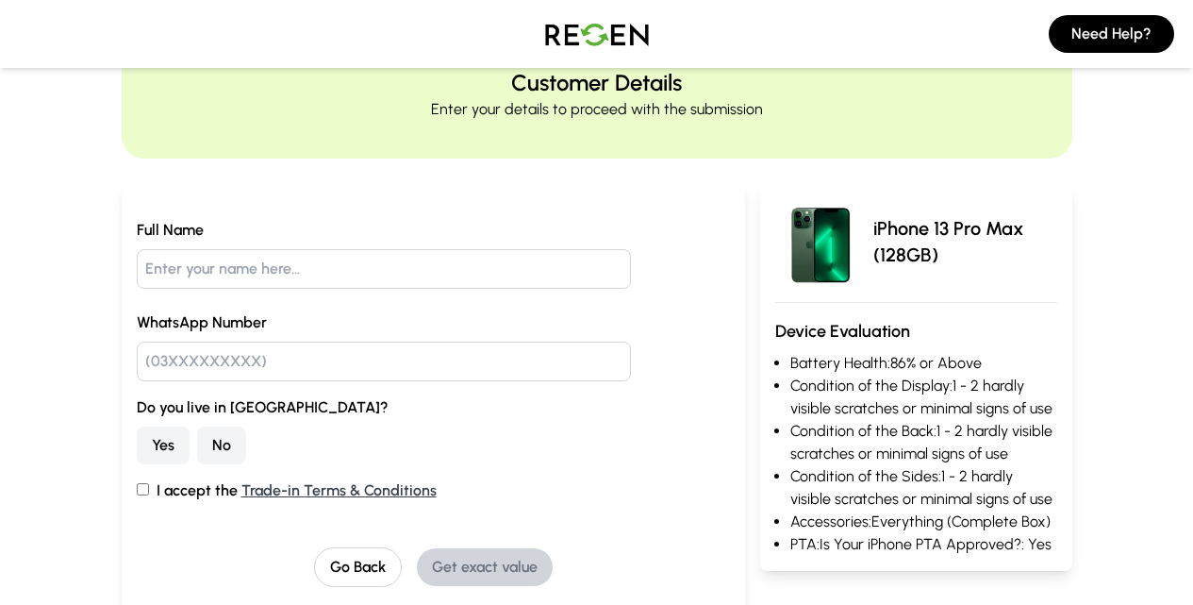
scroll to position [0, 0]
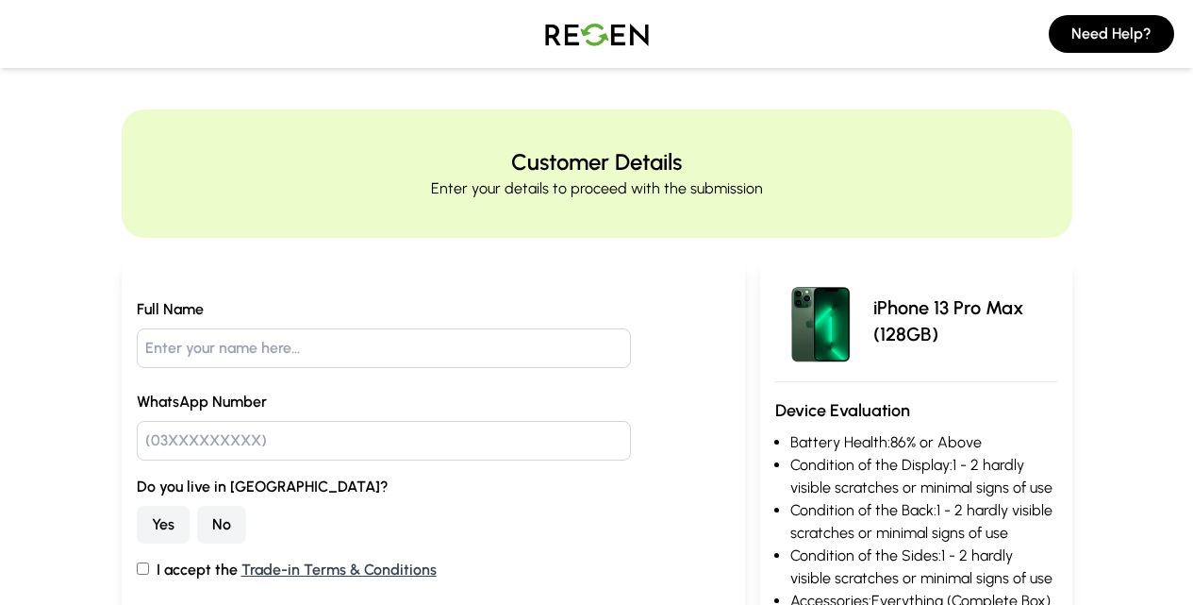
click at [601, 45] on img at bounding box center [597, 34] width 132 height 53
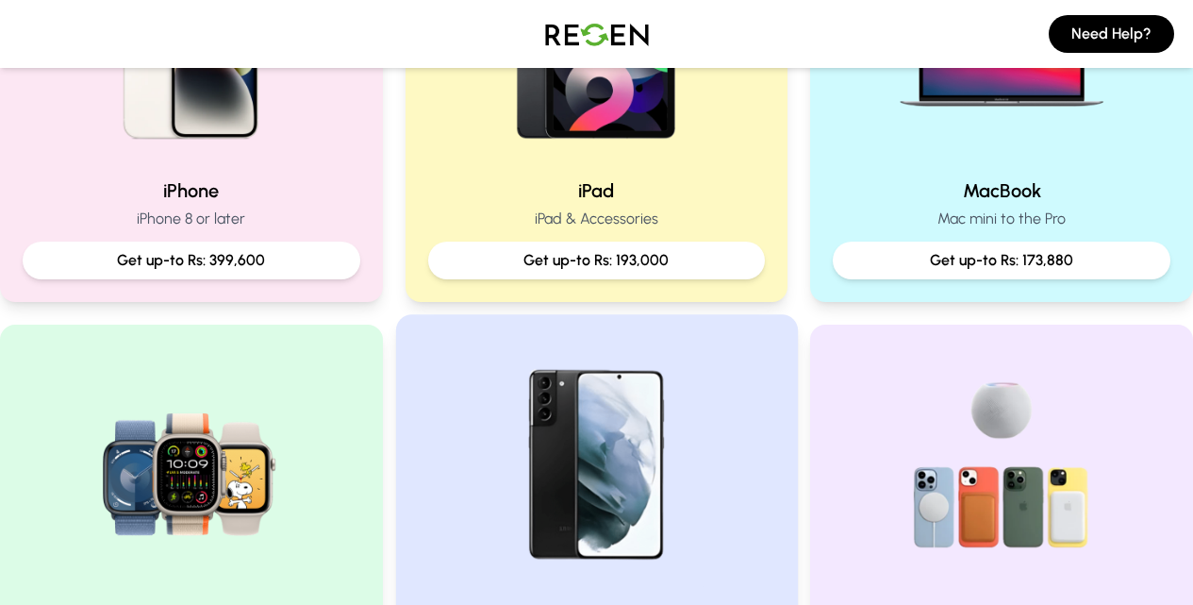
scroll to position [566, 0]
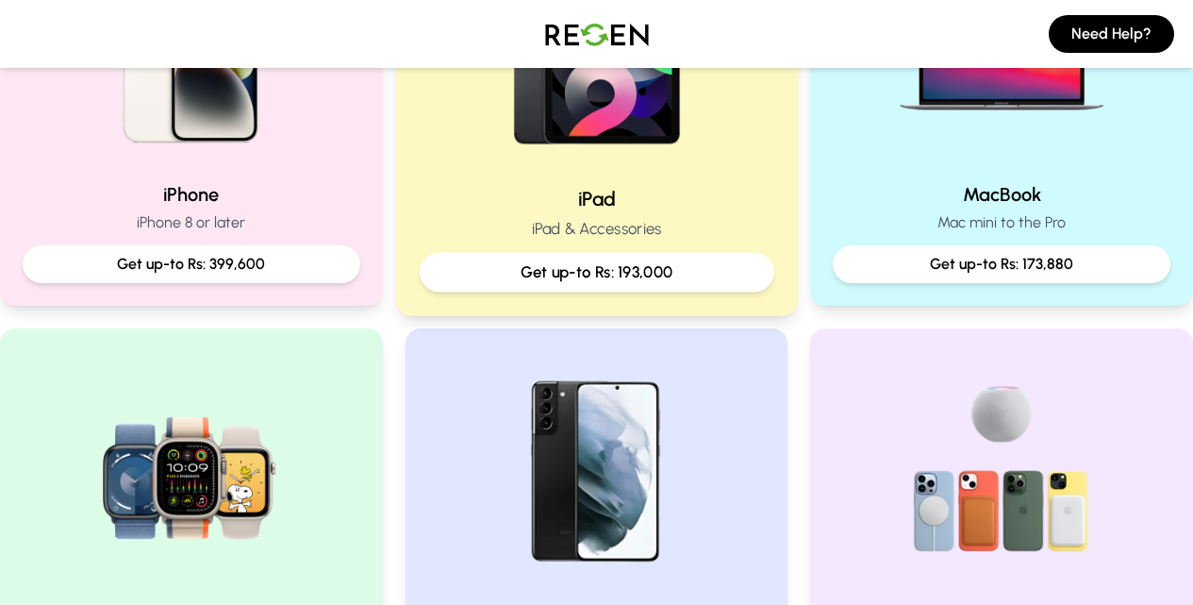
click at [665, 256] on div "Get up-to Rs: 193,000" at bounding box center [597, 273] width 355 height 40
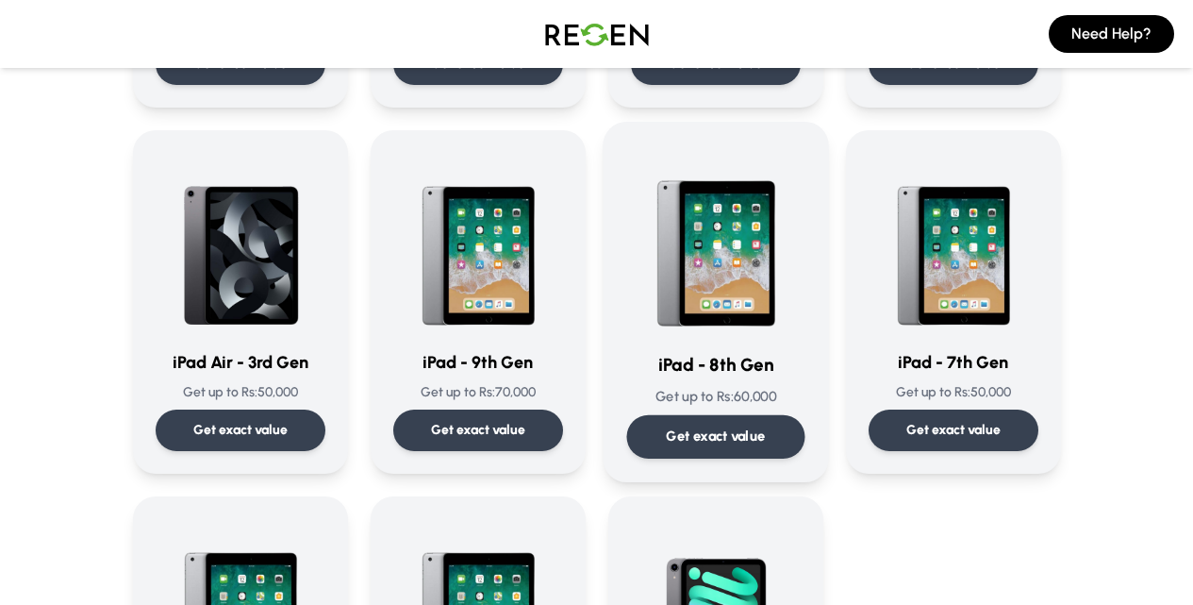
scroll to position [849, 0]
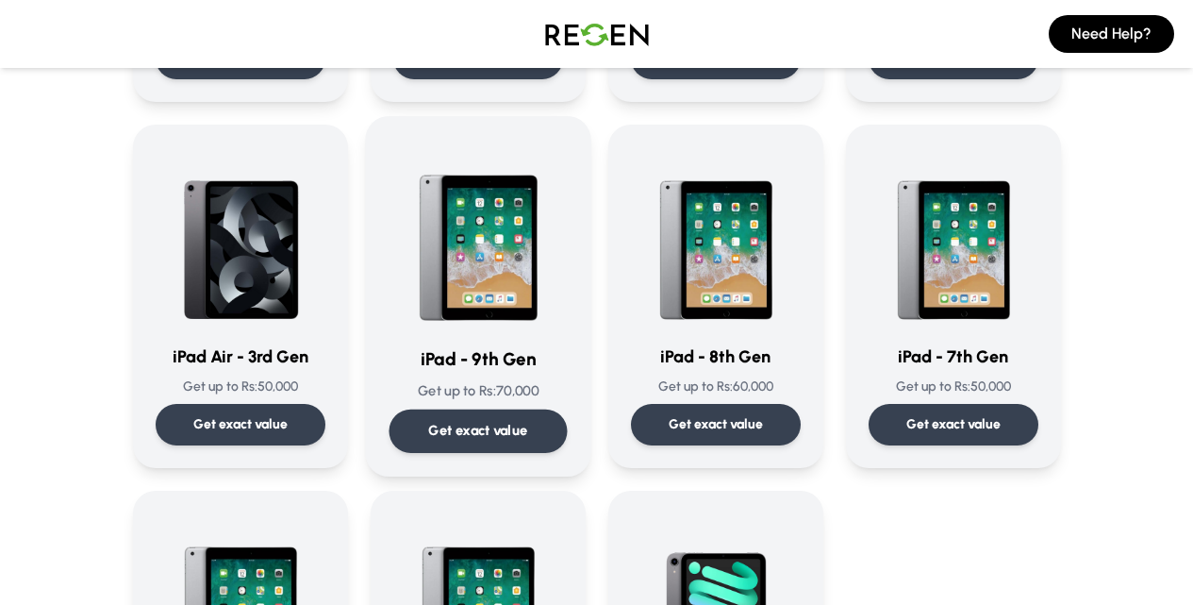
click at [495, 409] on div "Get exact value" at bounding box center [478, 430] width 178 height 43
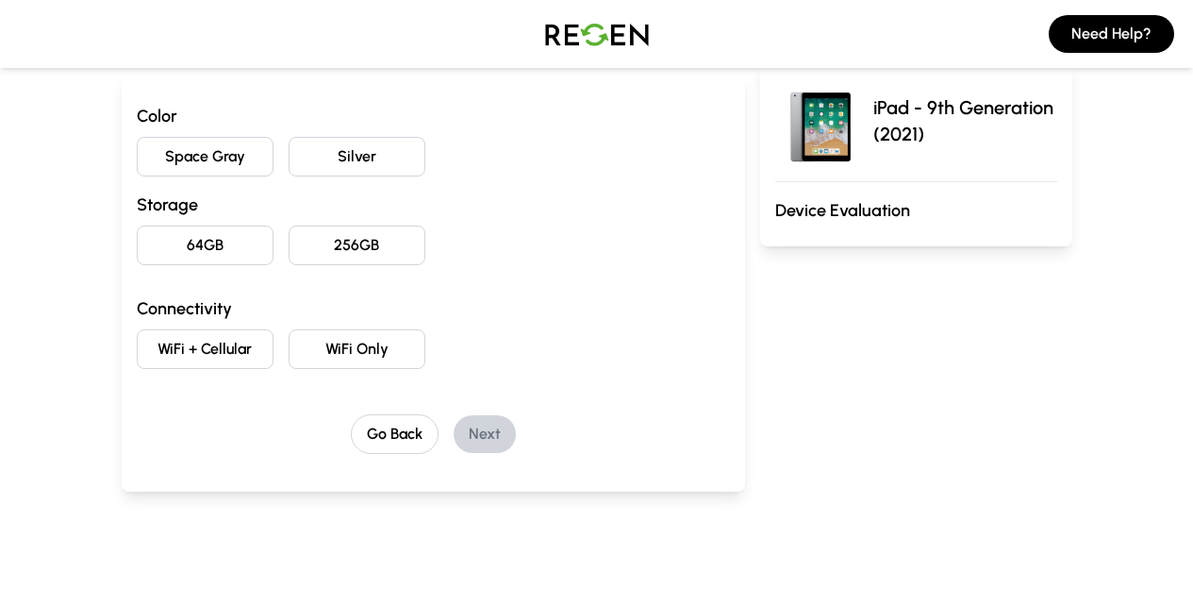
scroll to position [189, 0]
click at [144, 158] on button "Space Gray" at bounding box center [205, 156] width 137 height 40
click at [173, 234] on button "64GB" at bounding box center [205, 244] width 137 height 40
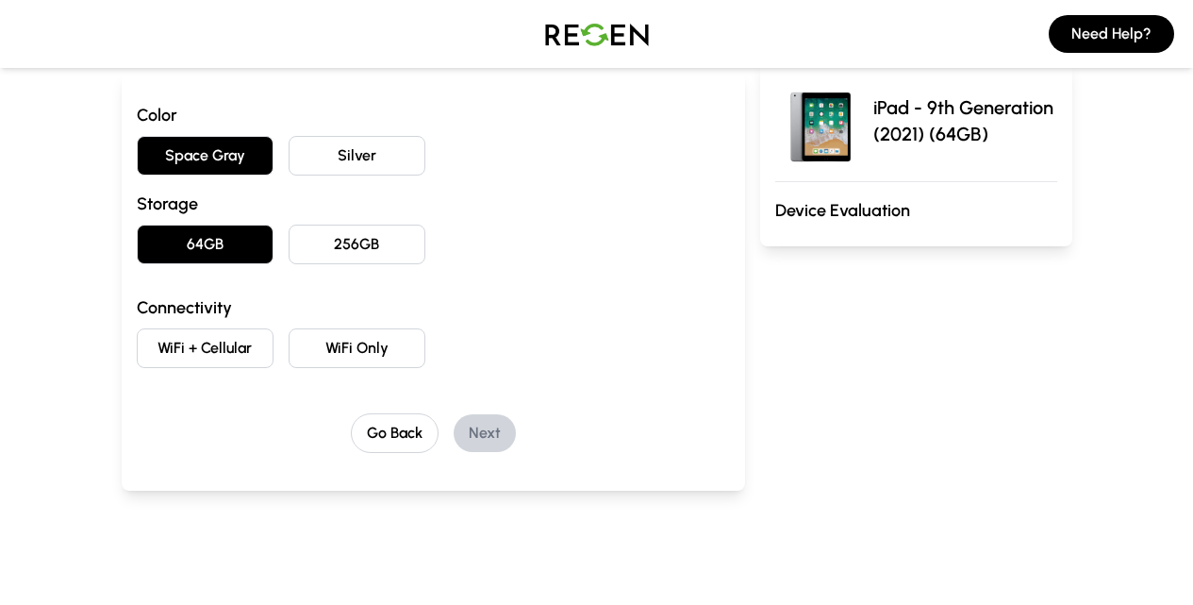
click at [311, 347] on button "WiFi Only" at bounding box center [357, 348] width 137 height 40
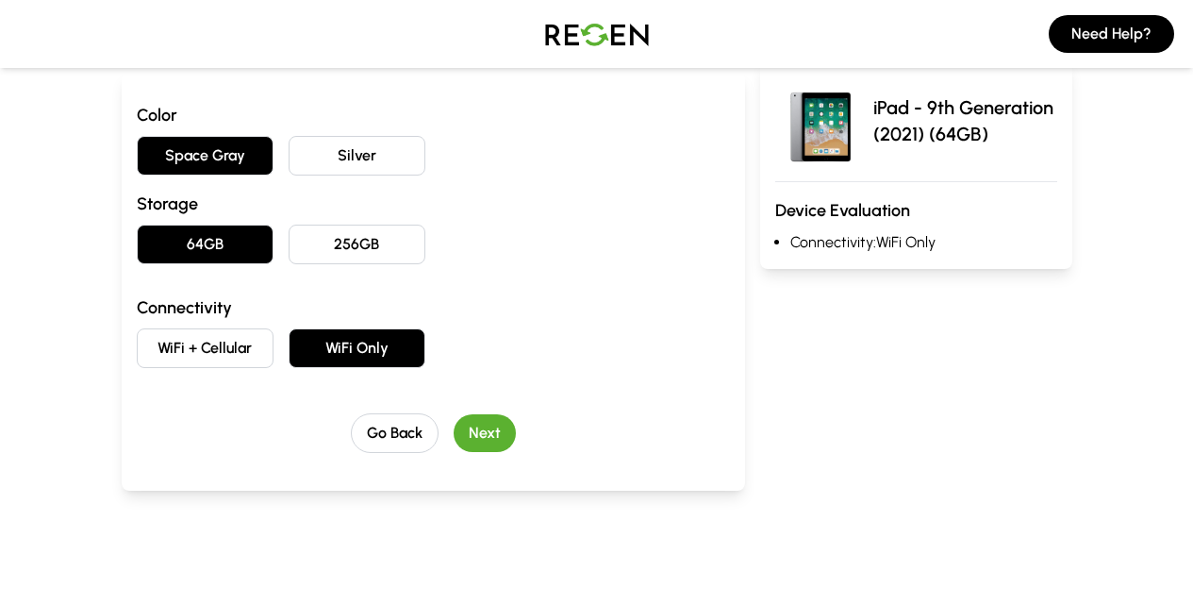
click at [454, 427] on button "Next" at bounding box center [485, 433] width 62 height 38
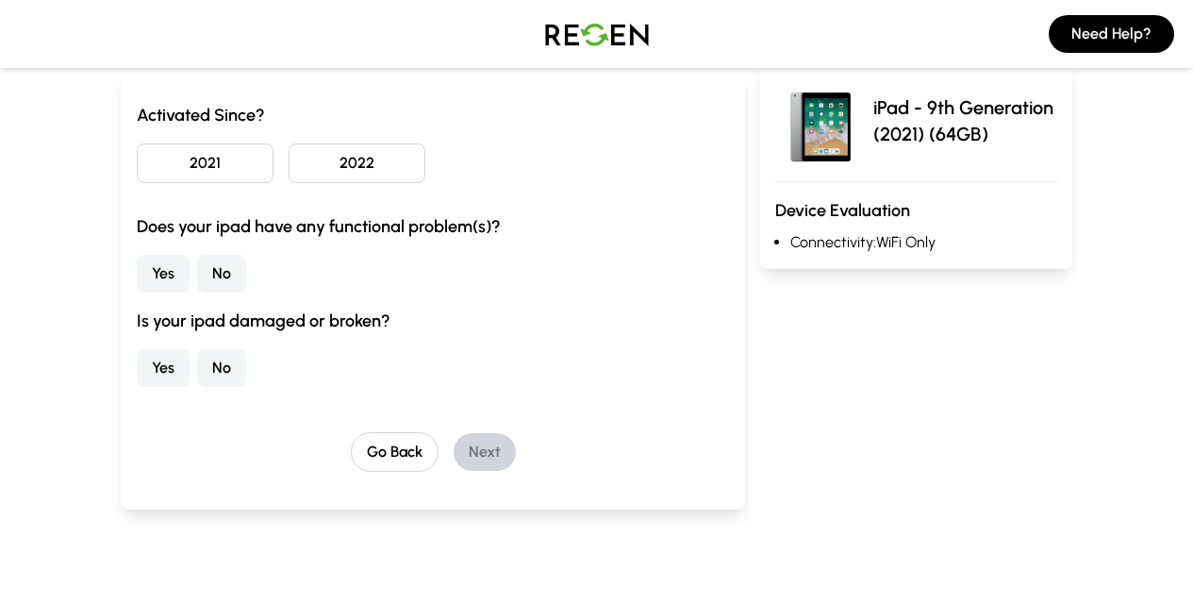
click at [304, 160] on button "2022" at bounding box center [357, 163] width 137 height 40
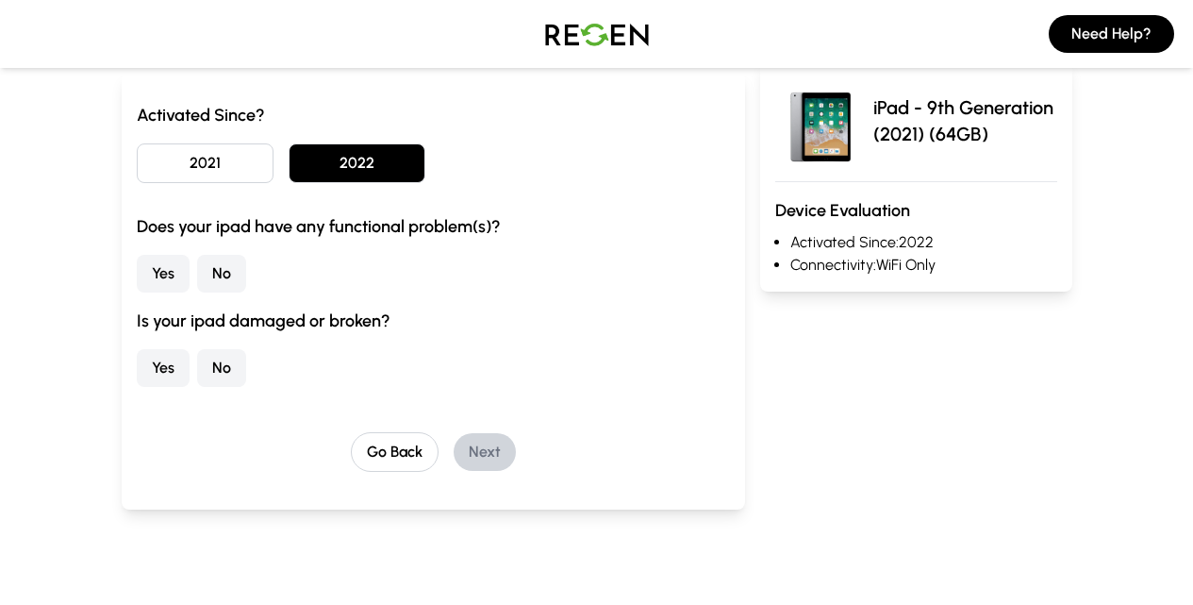
click at [197, 265] on button "No" at bounding box center [221, 274] width 49 height 38
click at [197, 363] on button "No" at bounding box center [221, 368] width 49 height 38
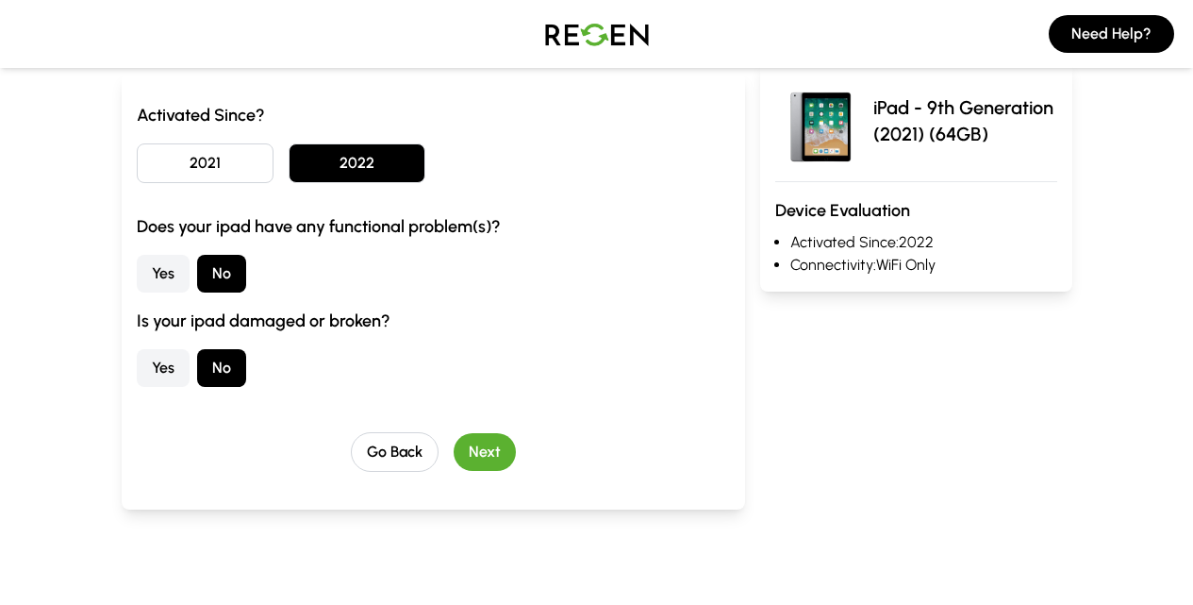
click at [454, 448] on button "Next" at bounding box center [485, 452] width 62 height 38
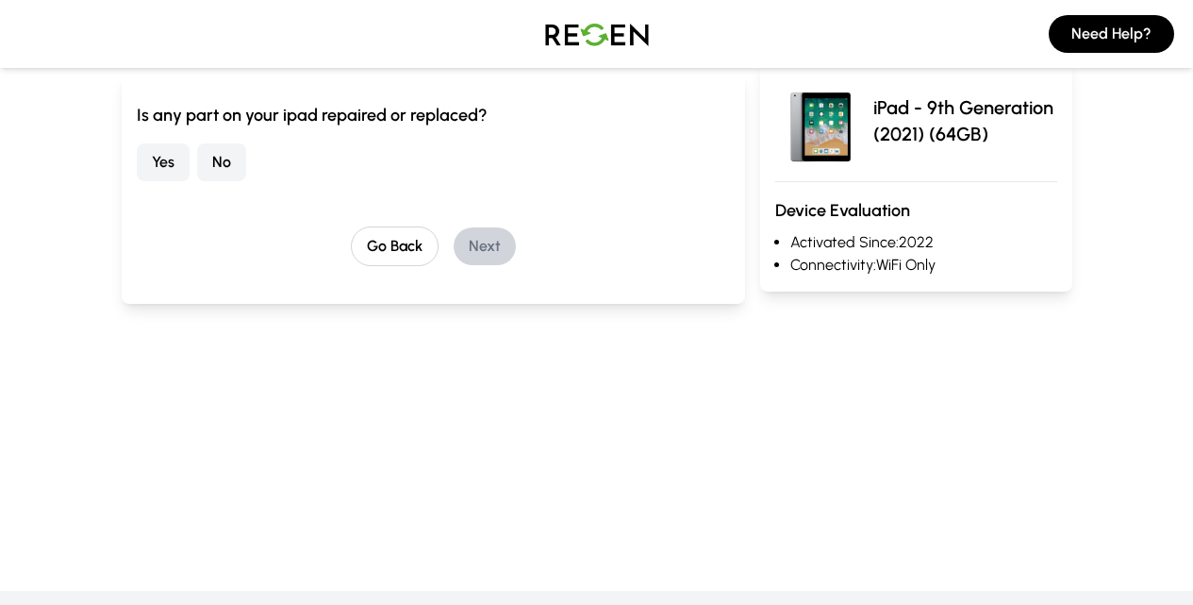
scroll to position [94, 0]
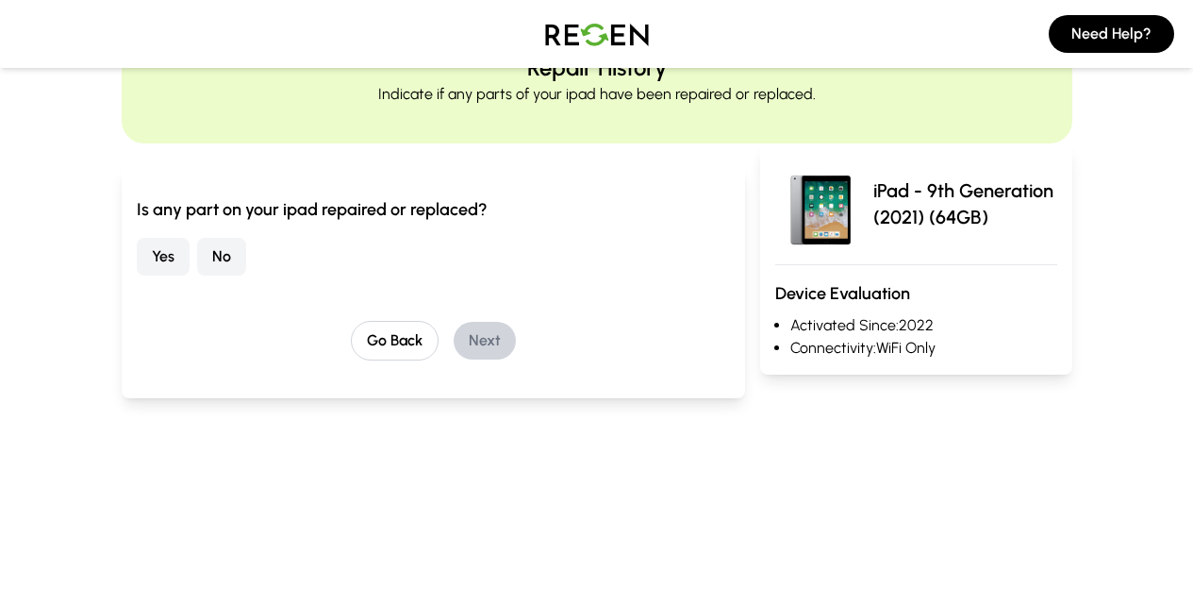
click at [197, 258] on button "No" at bounding box center [221, 257] width 49 height 38
click at [454, 328] on button "Next" at bounding box center [485, 341] width 62 height 38
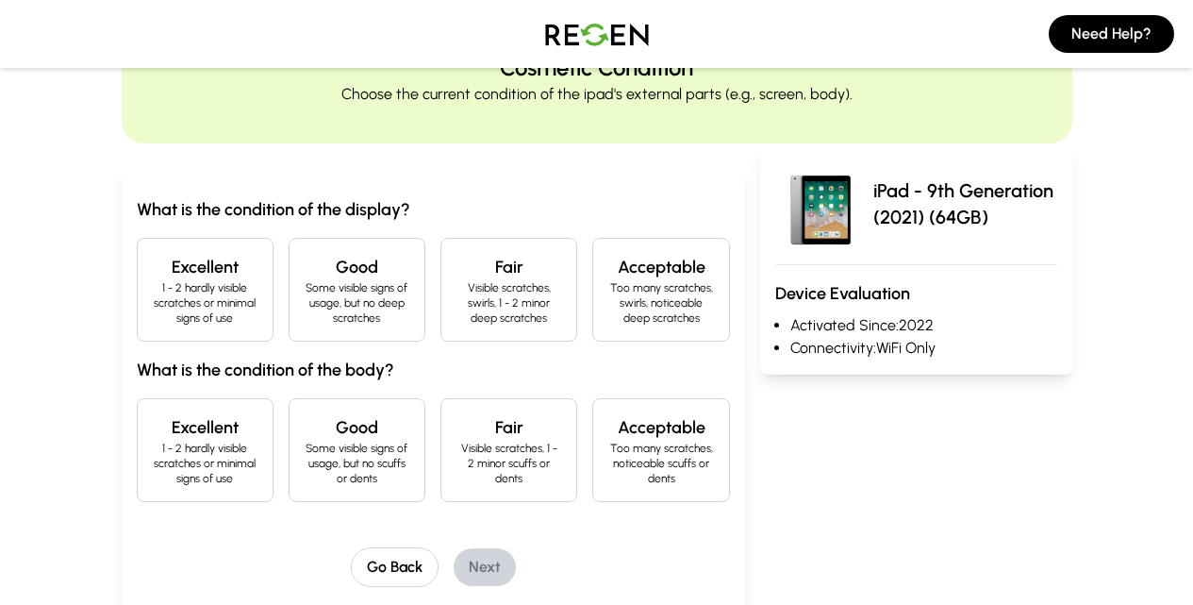
click at [165, 289] on p "1 - 2 hardly visible scratches or minimal signs of use" at bounding box center [205, 302] width 105 height 45
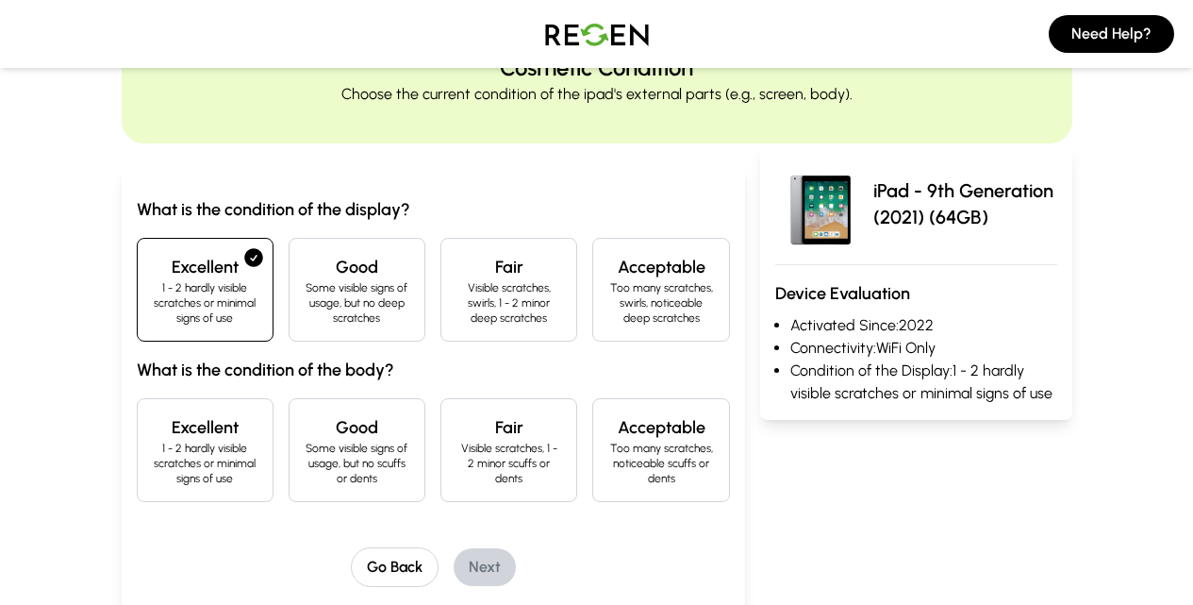
click at [158, 441] on p "1 - 2 hardly visible scratches or minimal signs of use" at bounding box center [205, 463] width 105 height 45
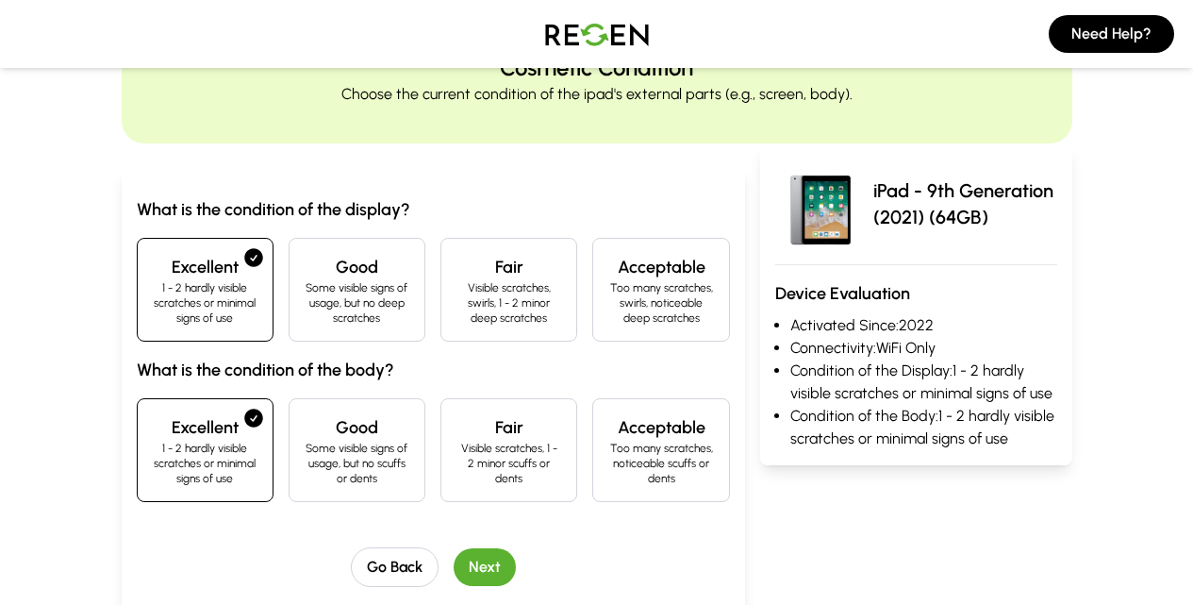
click at [454, 548] on button "Next" at bounding box center [485, 567] width 62 height 38
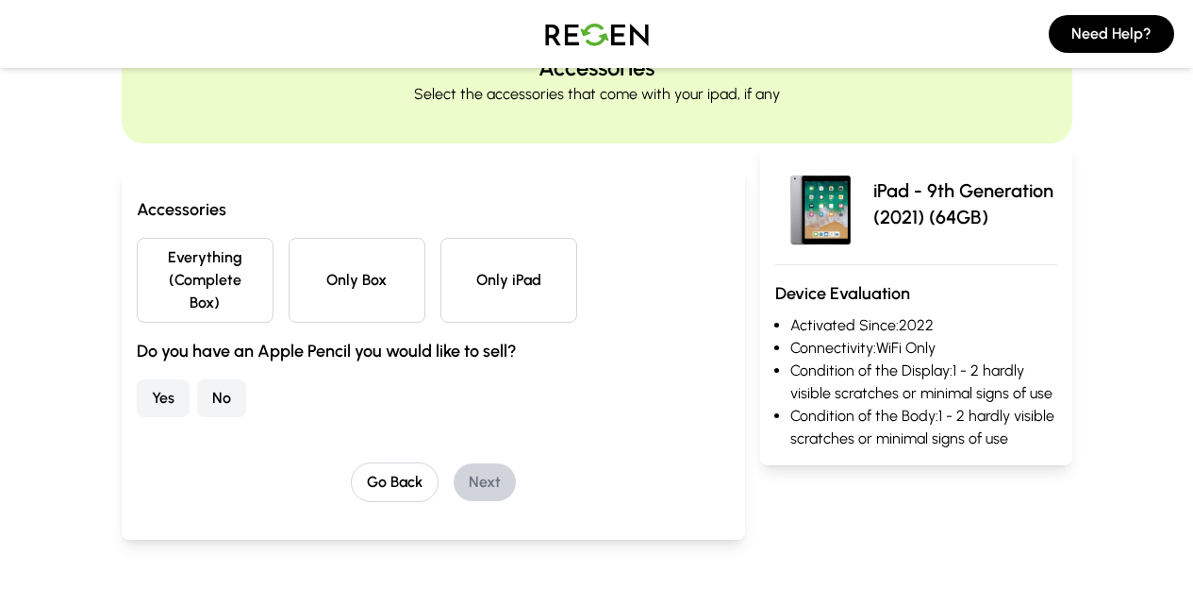
click at [137, 284] on button "Everything (Complete Box)" at bounding box center [205, 280] width 137 height 85
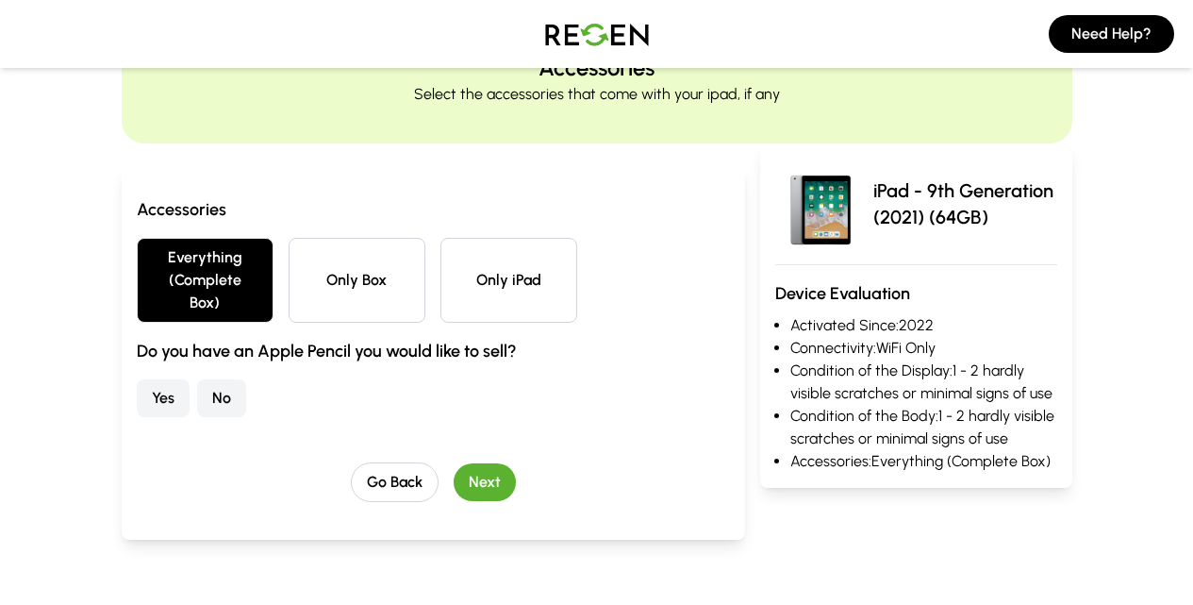
click at [137, 379] on button "Yes" at bounding box center [163, 398] width 53 height 38
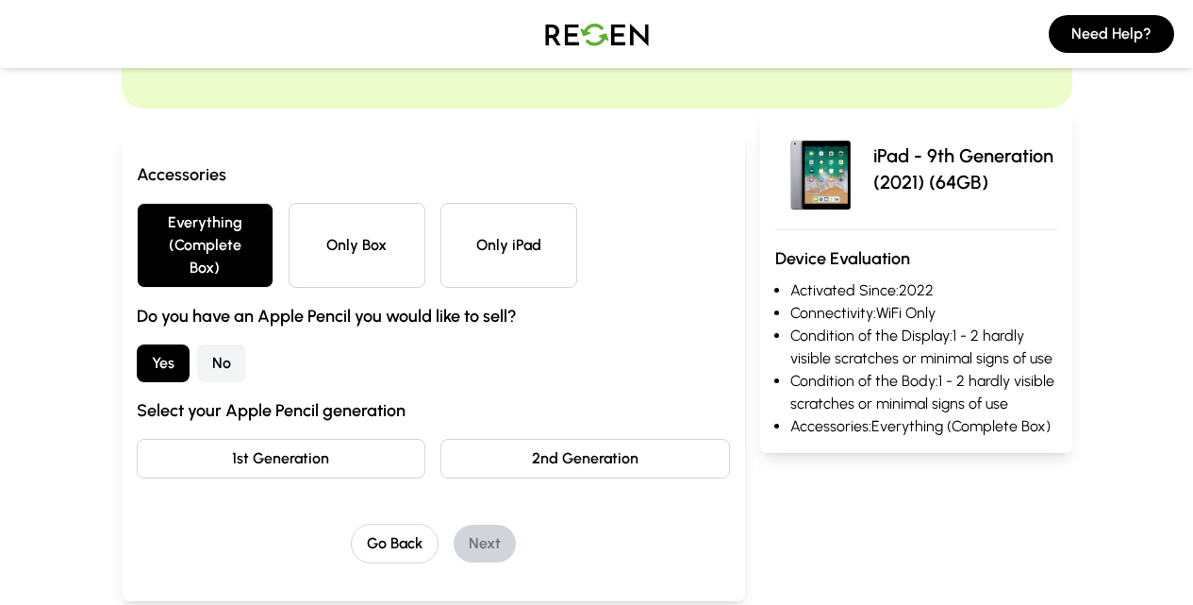
scroll to position [189, 0]
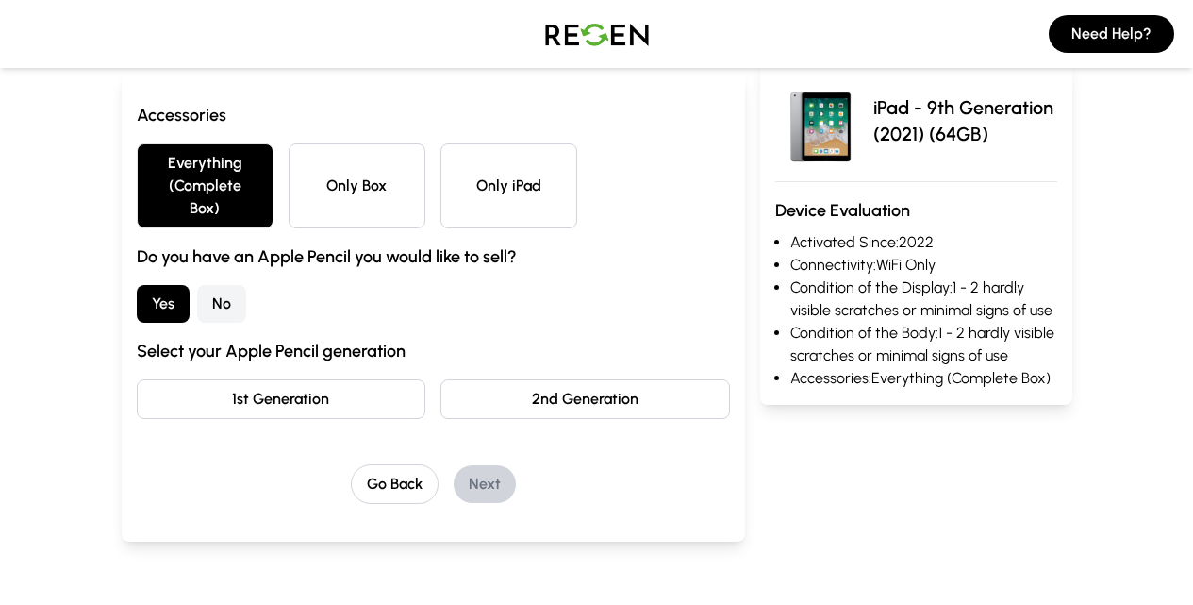
click at [239, 382] on button "1st Generation" at bounding box center [282, 399] width 290 height 40
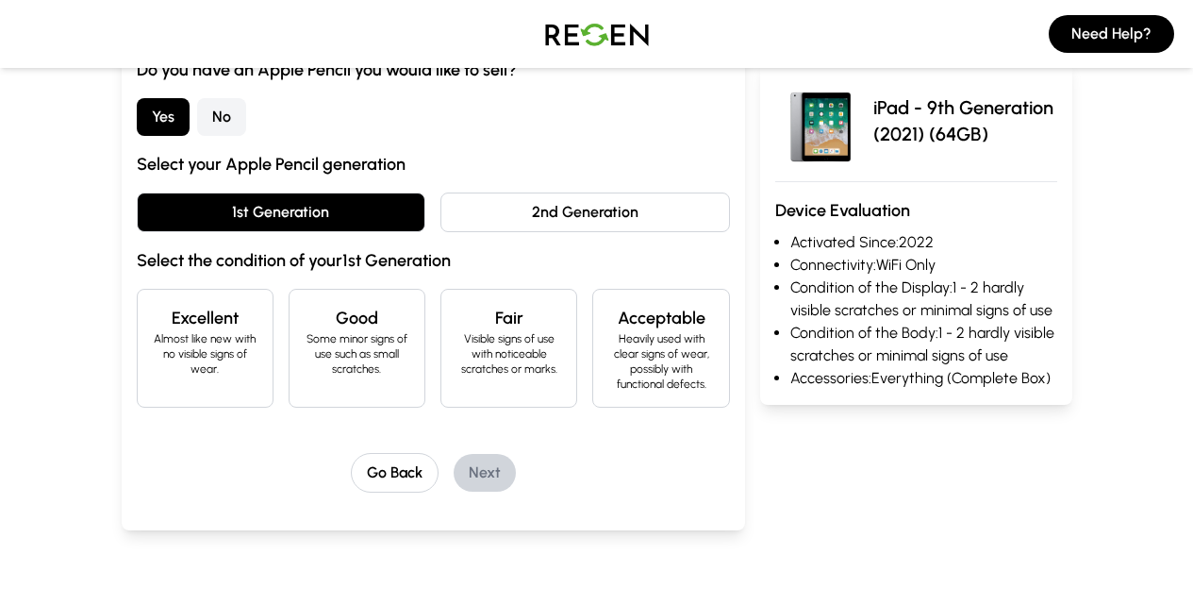
scroll to position [377, 0]
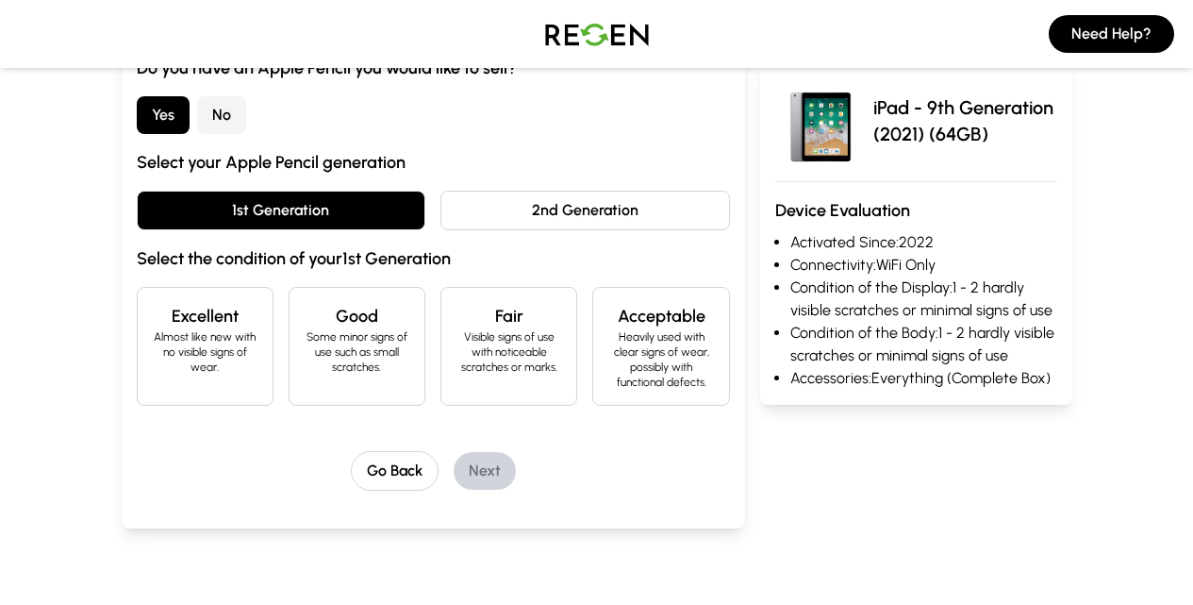
click at [153, 329] on p "Almost like new with no visible signs of wear." at bounding box center [205, 351] width 105 height 45
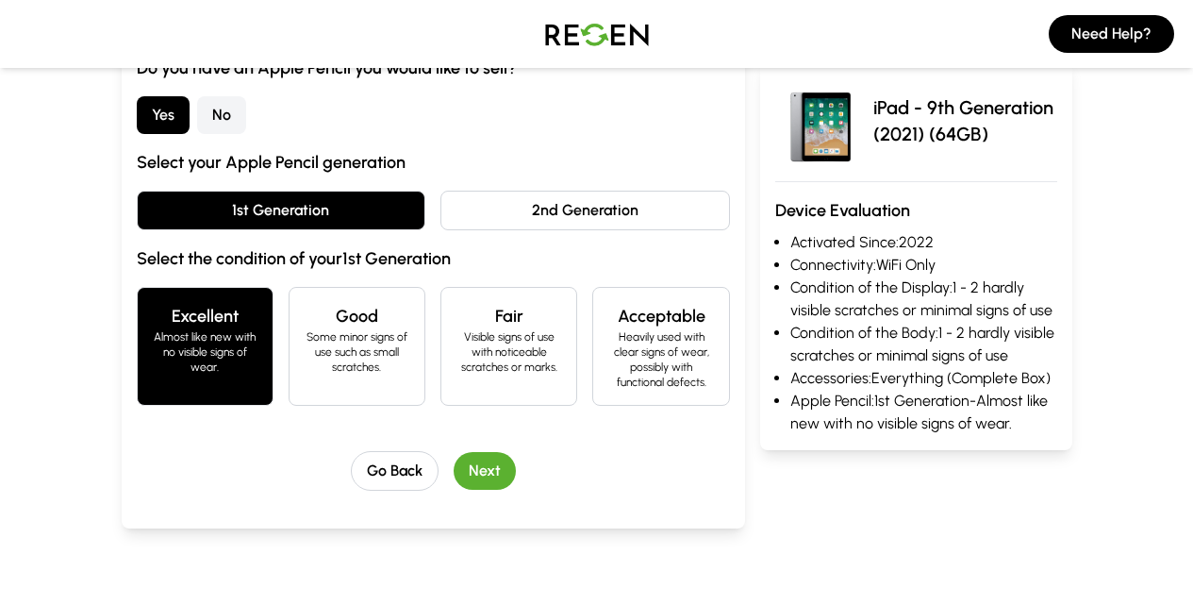
click at [454, 452] on button "Next" at bounding box center [485, 471] width 62 height 38
